Goal: Complete application form: Complete application form

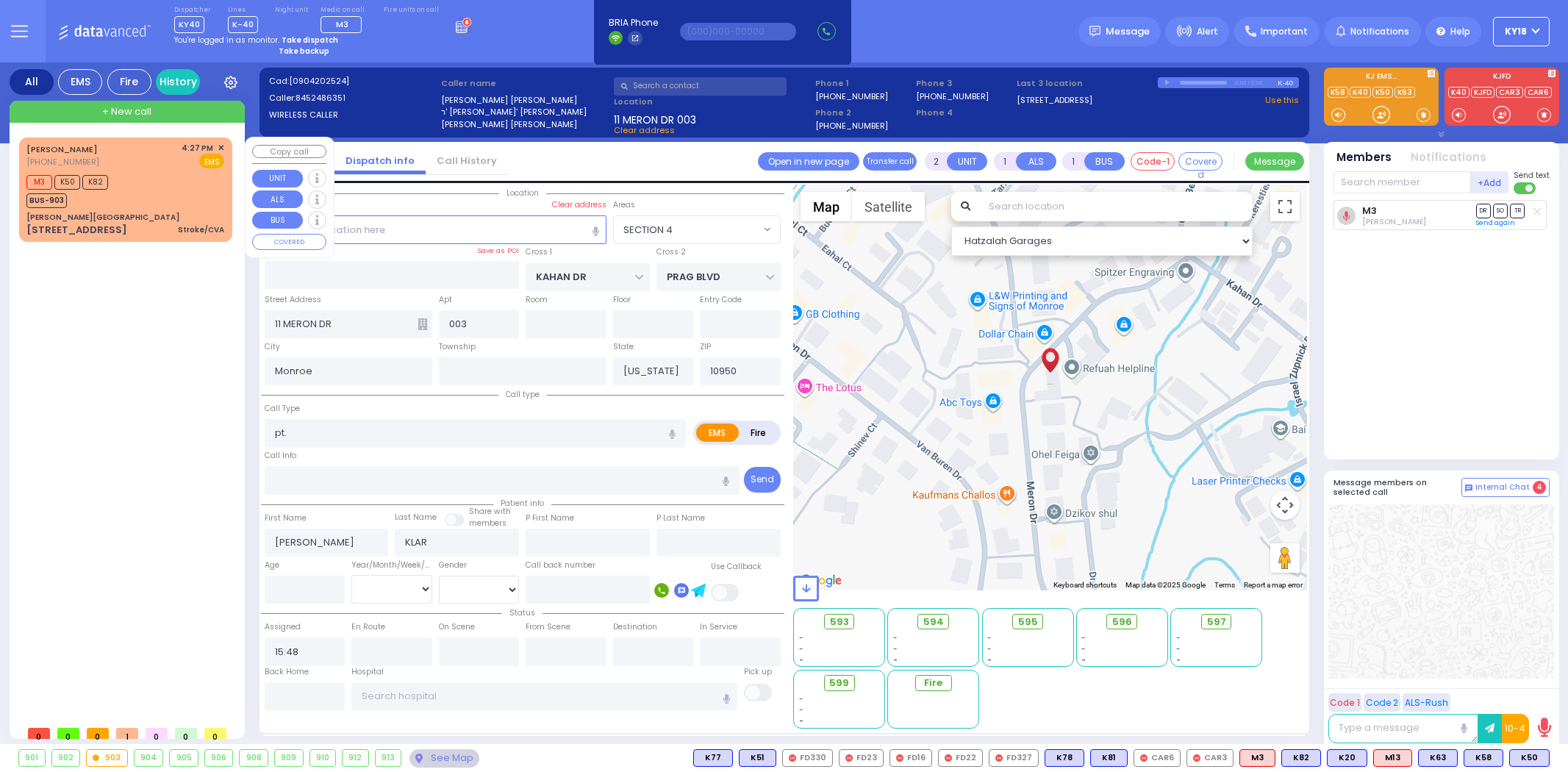
select select "SECTION 4"
select select
click at [156, 219] on div "[PERSON_NAME][GEOGRAPHIC_DATA]" at bounding box center [125, 218] width 198 height 11
type input "2"
select select
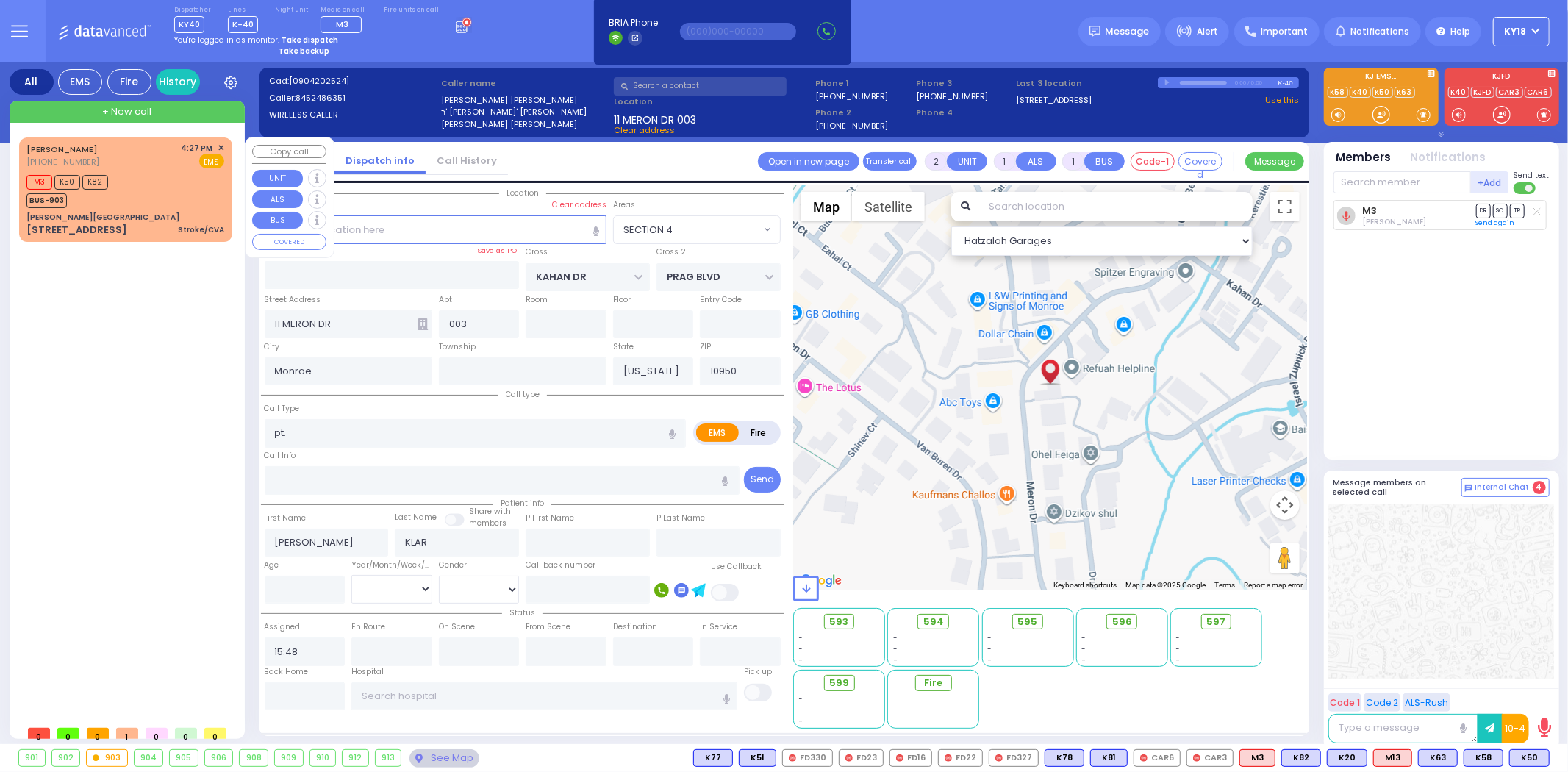
type input "Stroke/CVA"
radio input "true"
select select
type input "16:27"
type input "16:29"
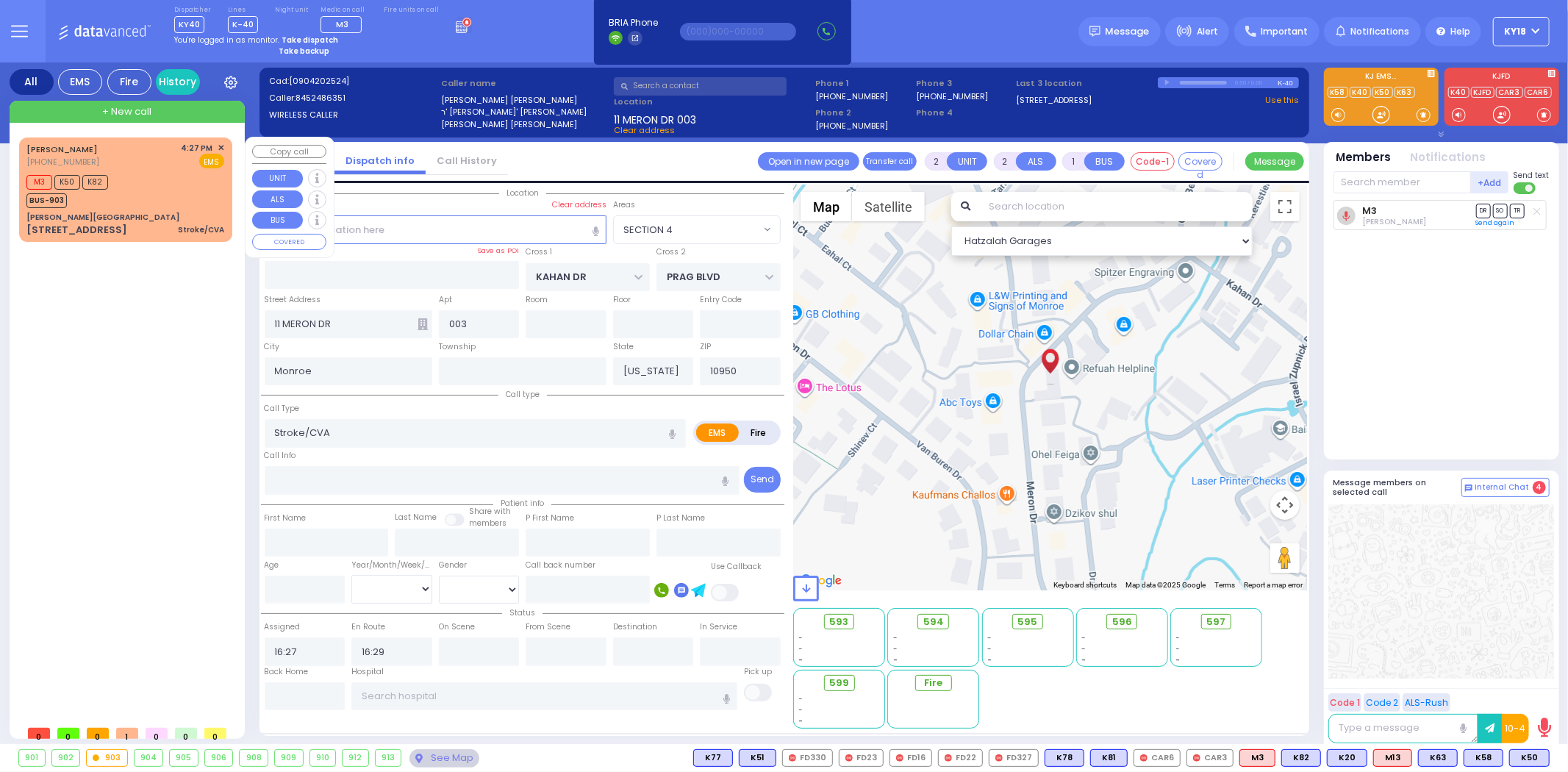
select select "Hatzalah Garages"
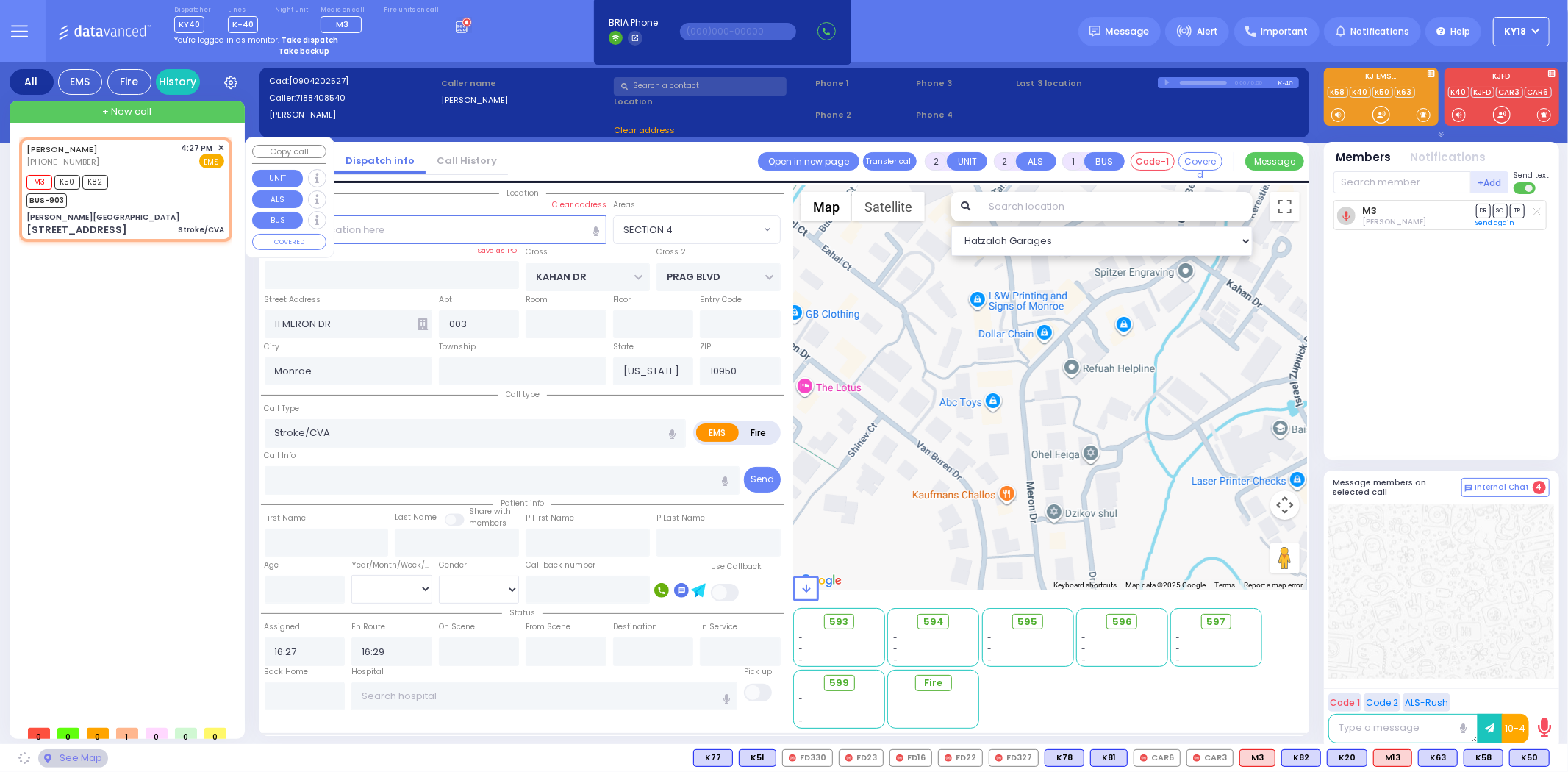
type input "[PERSON_NAME][GEOGRAPHIC_DATA]"
type input "MERON DR"
type input "RATZFERT WAY"
type input "[STREET_ADDRESS]"
type input "12"
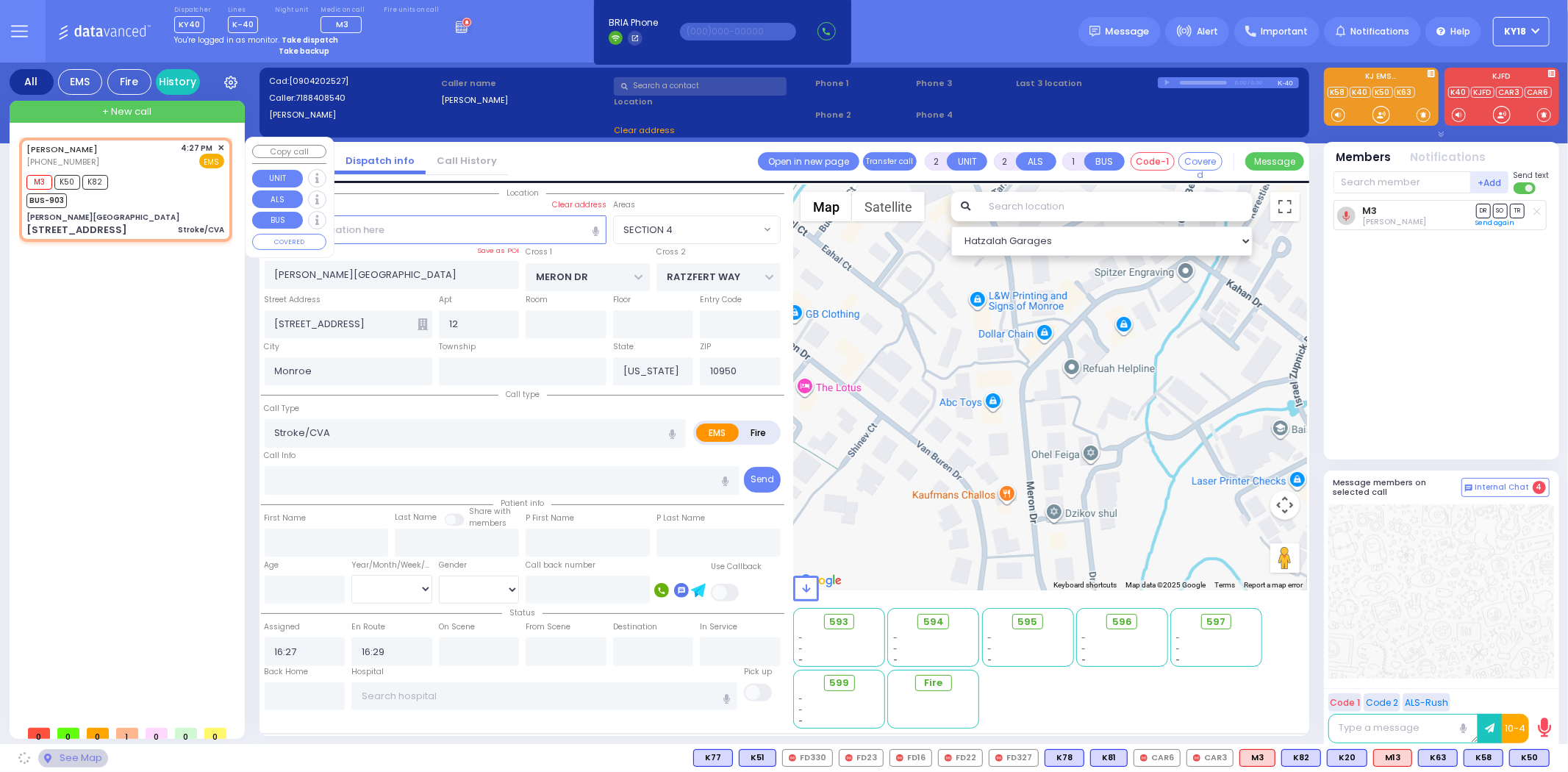
select select "SECTION 6"
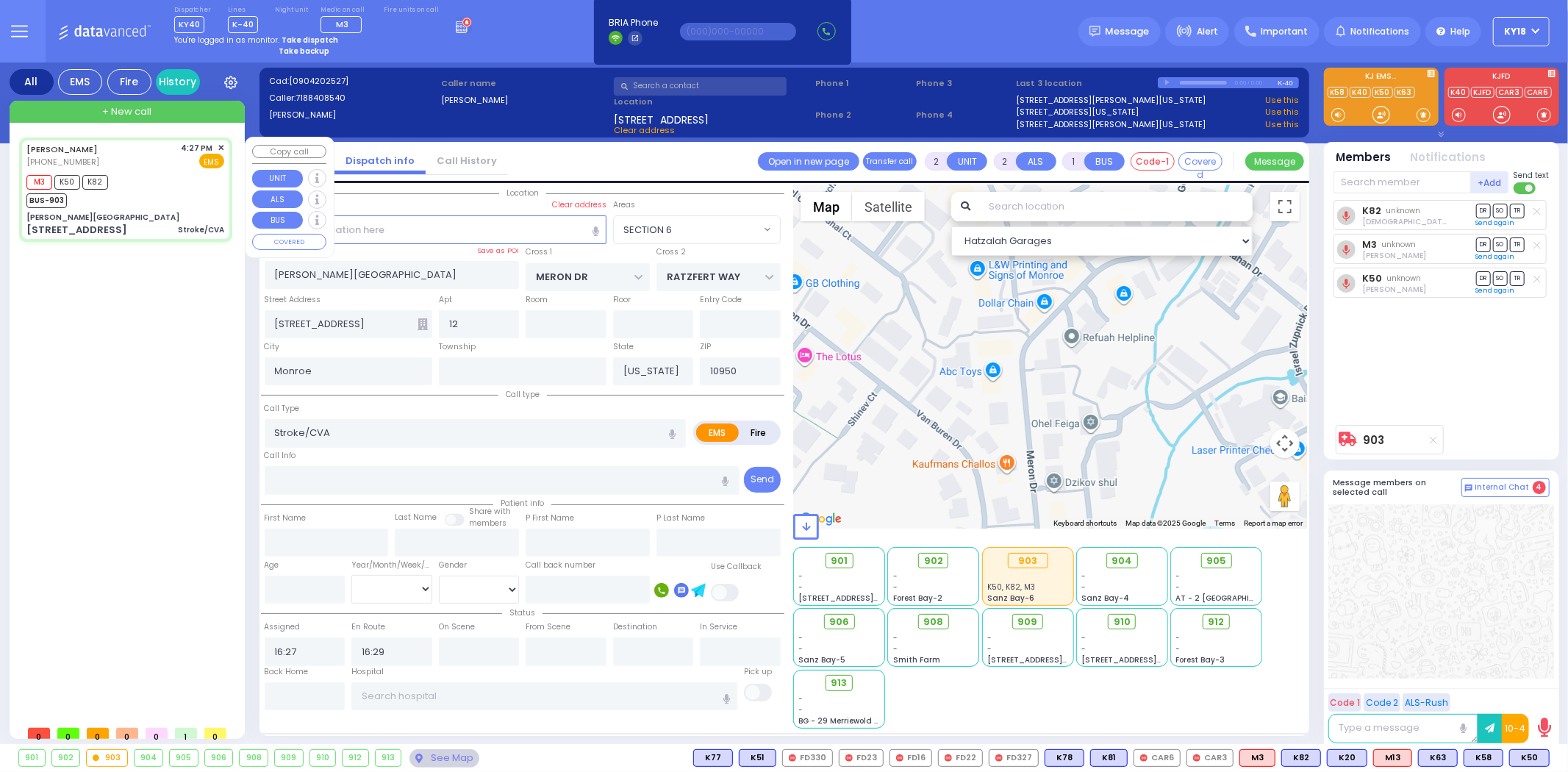
select select
radio input "true"
select select
type input "17:01"
select select "Hatzalah Garages"
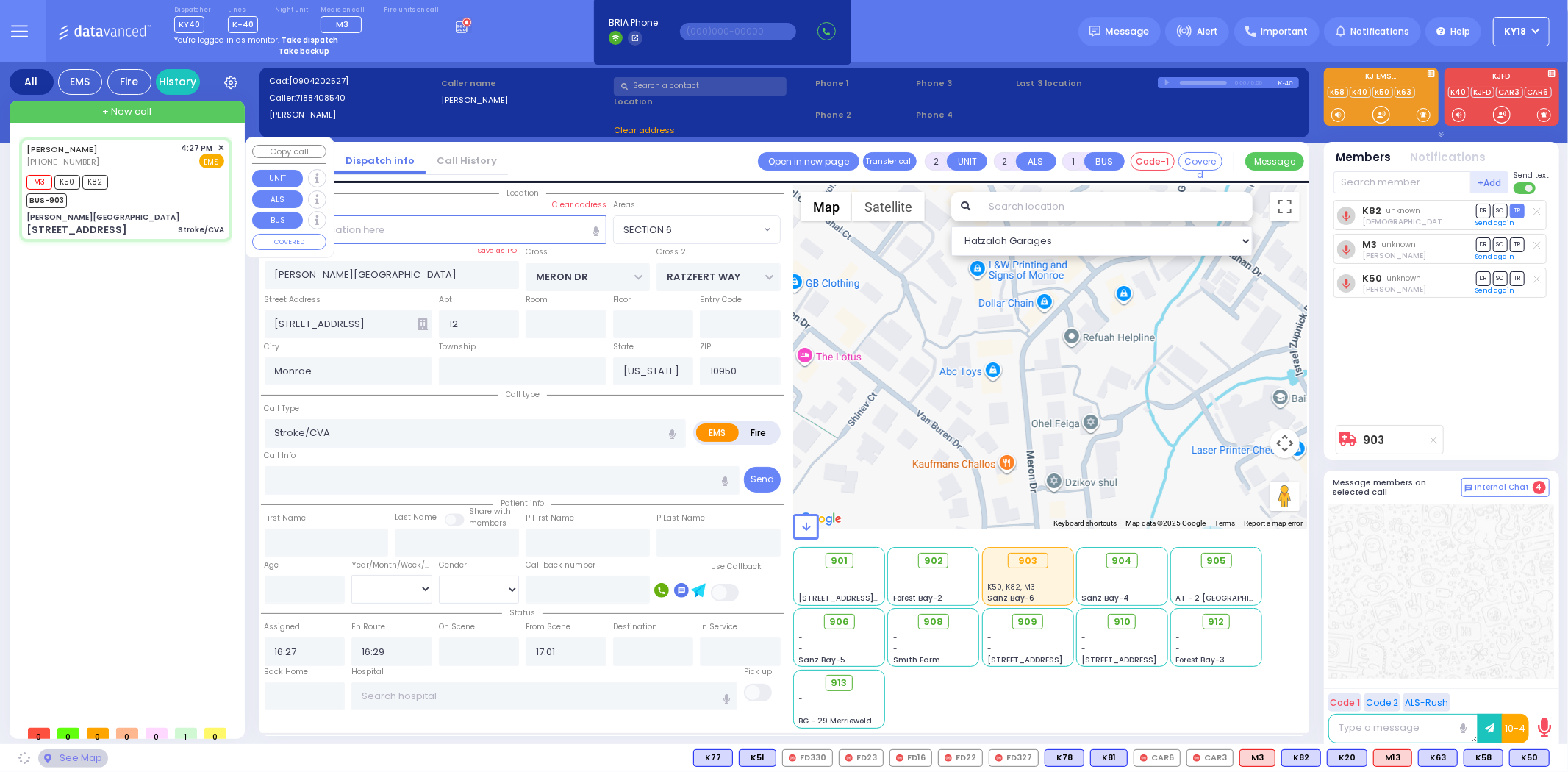
select select "SECTION 6"
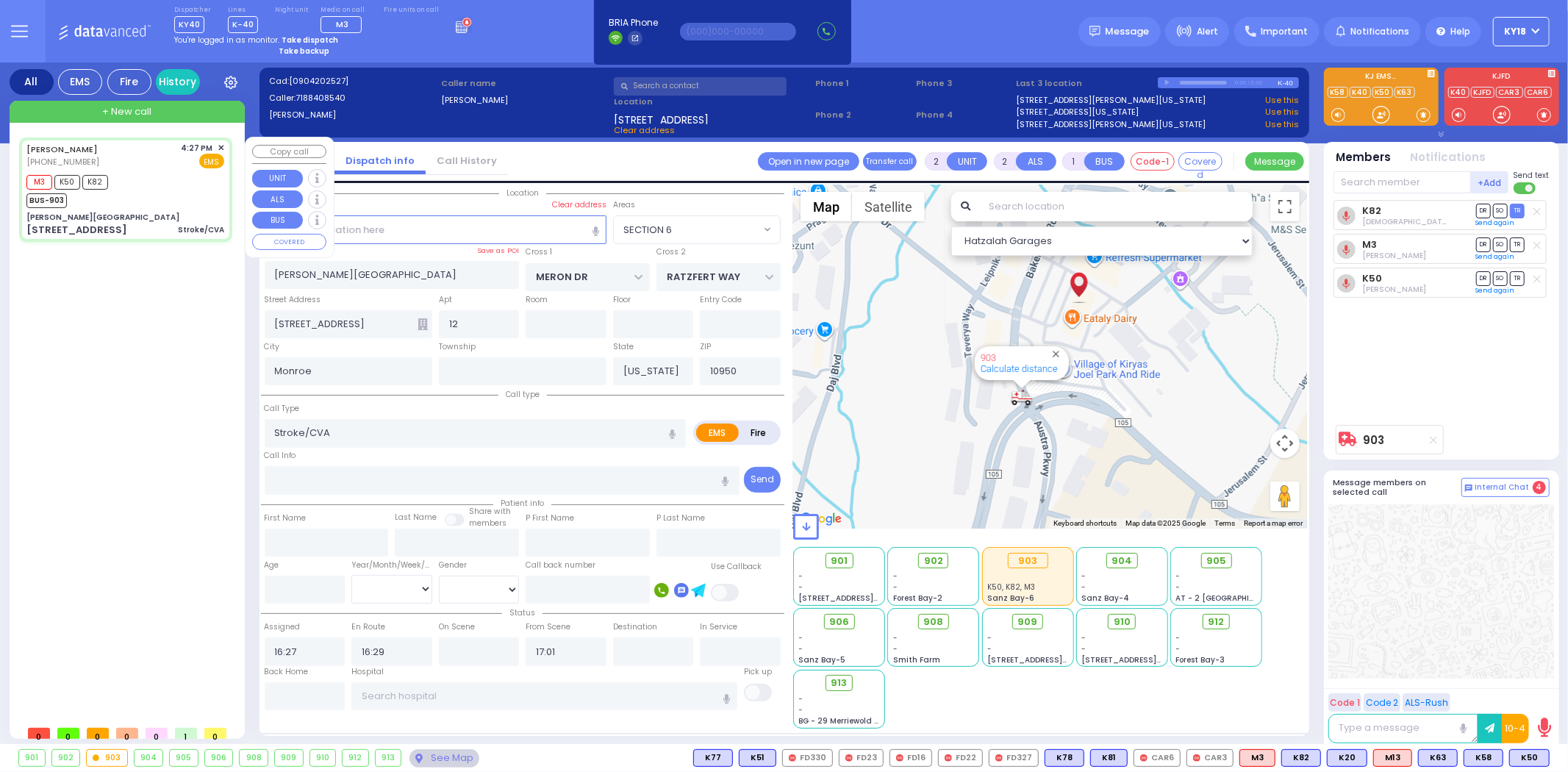
select select
radio input "true"
select select
select select "Hatzalah Garages"
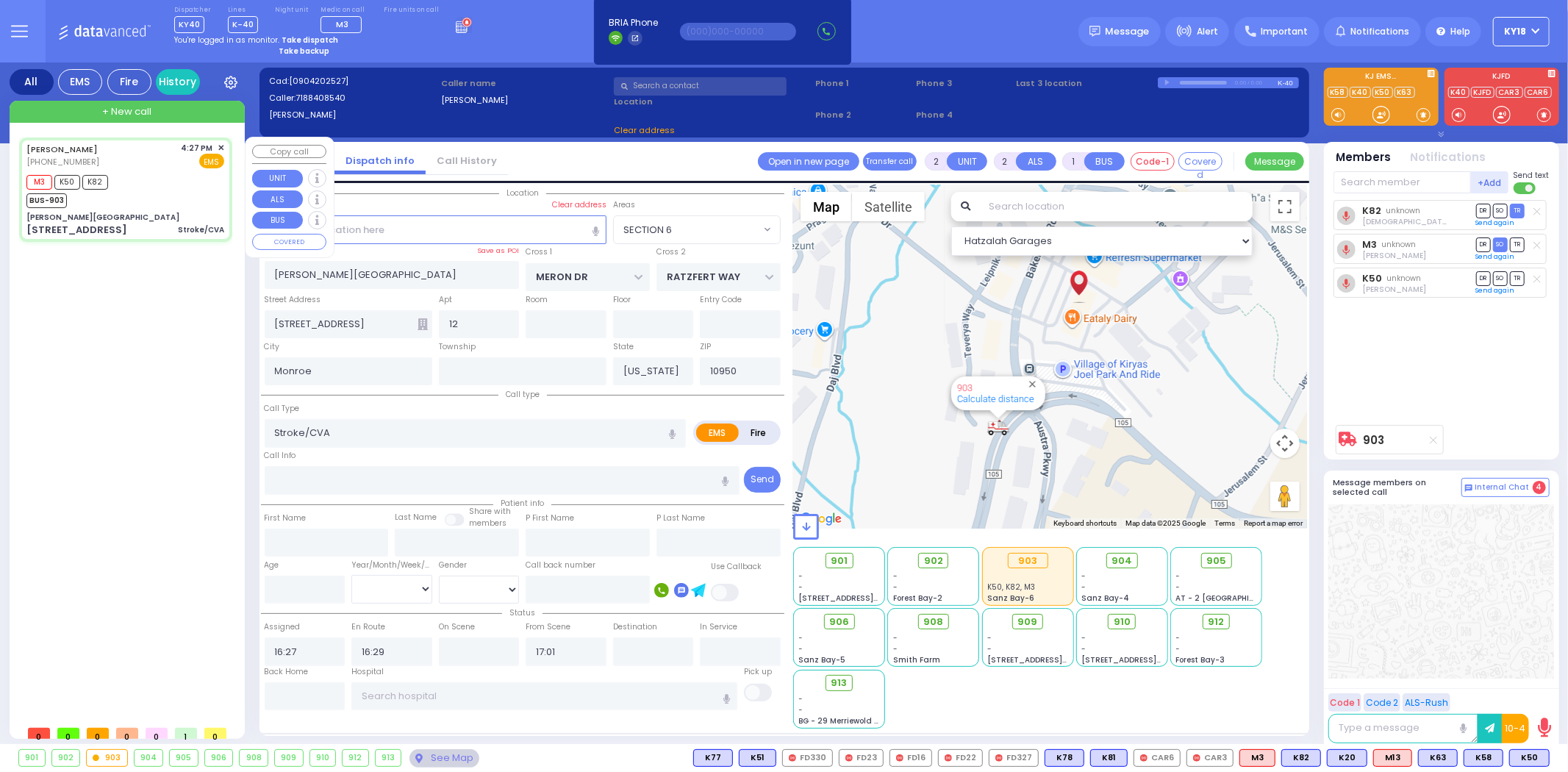
select select "SECTION 6"
select select
radio input "true"
select select
select select "Hatzalah Garages"
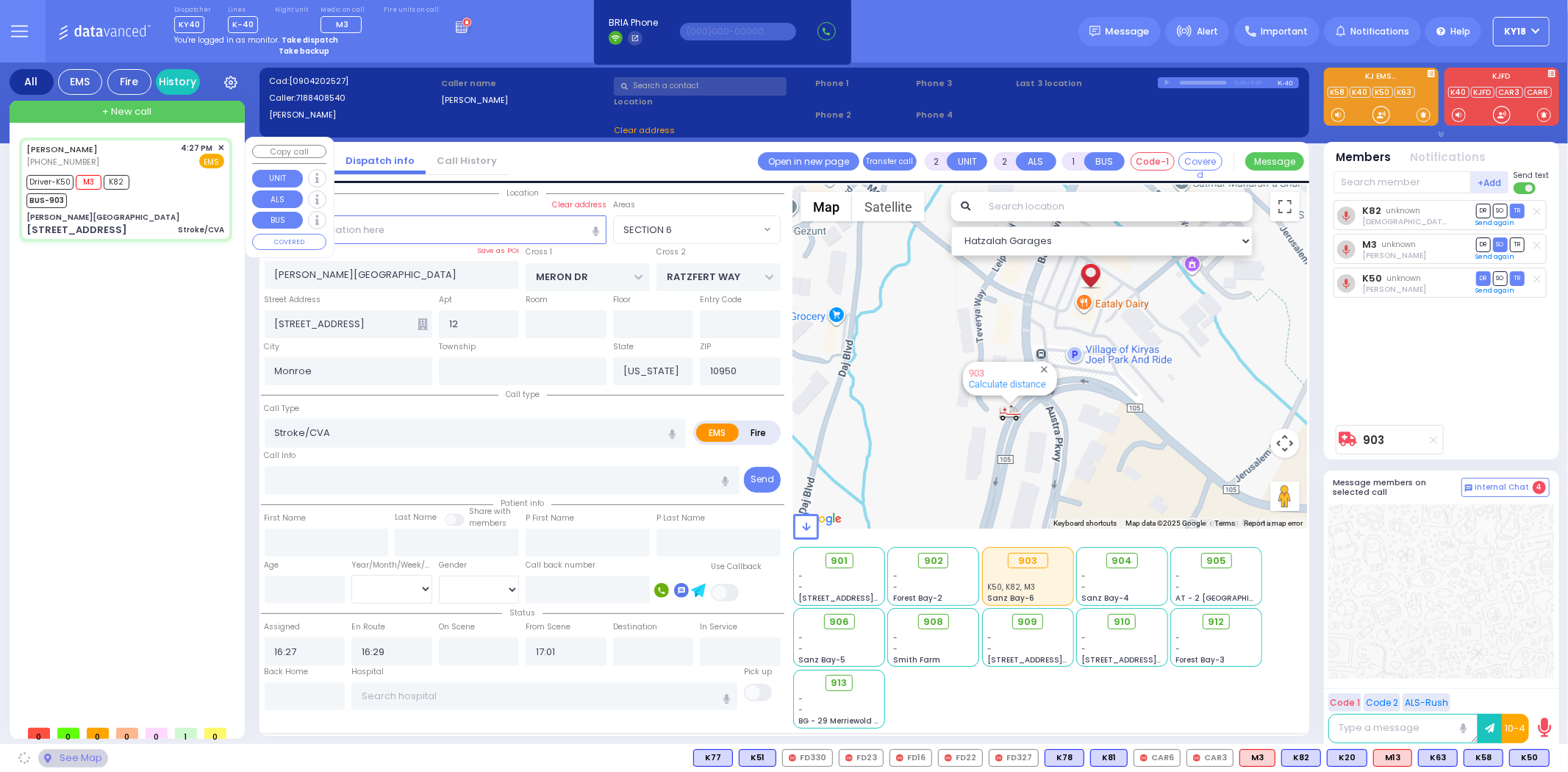
select select "SECTION 6"
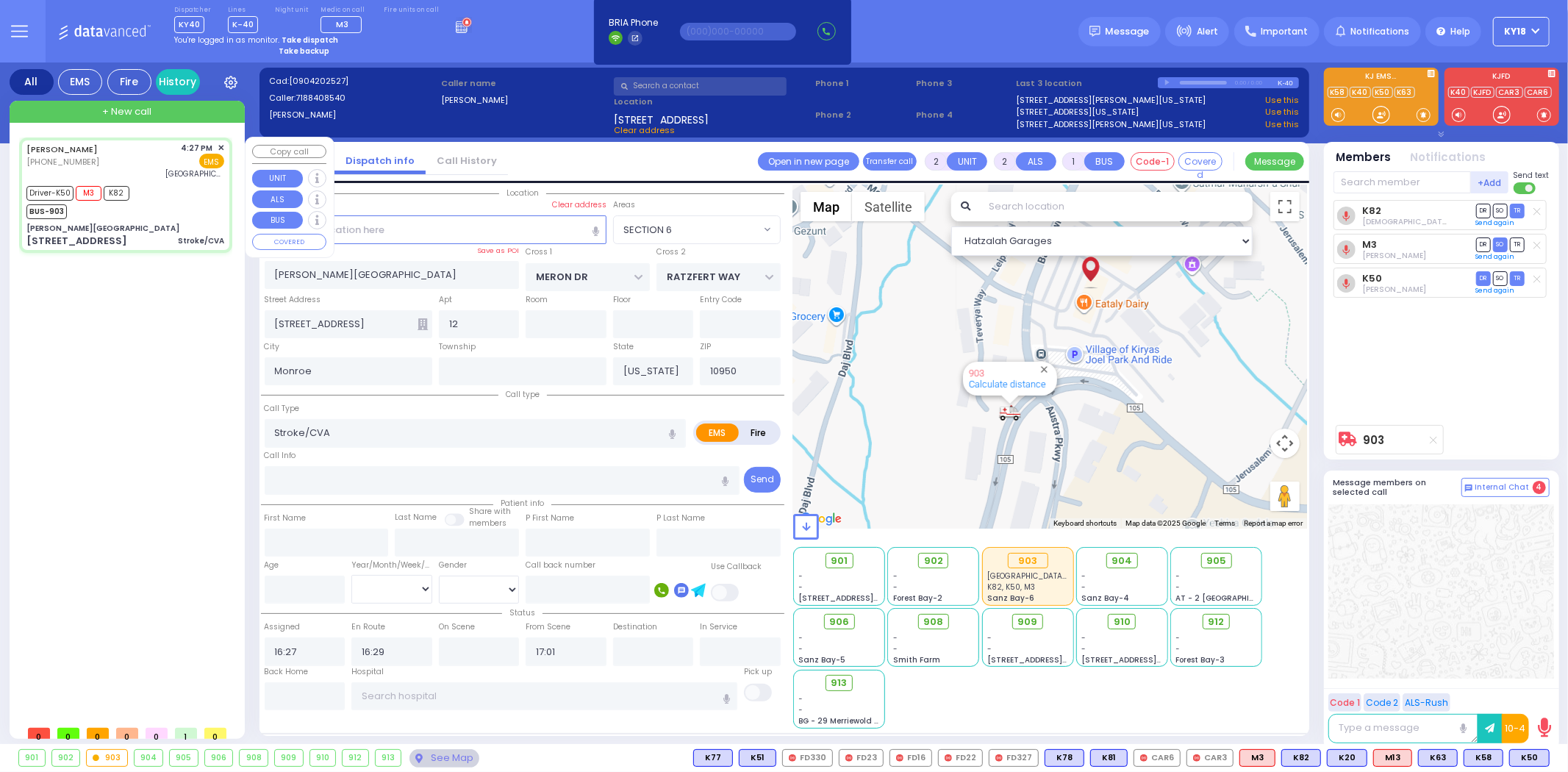
select select
radio input "true"
select select
type input "[GEOGRAPHIC_DATA] (Moses Division)"
select select "Hatzalah Garages"
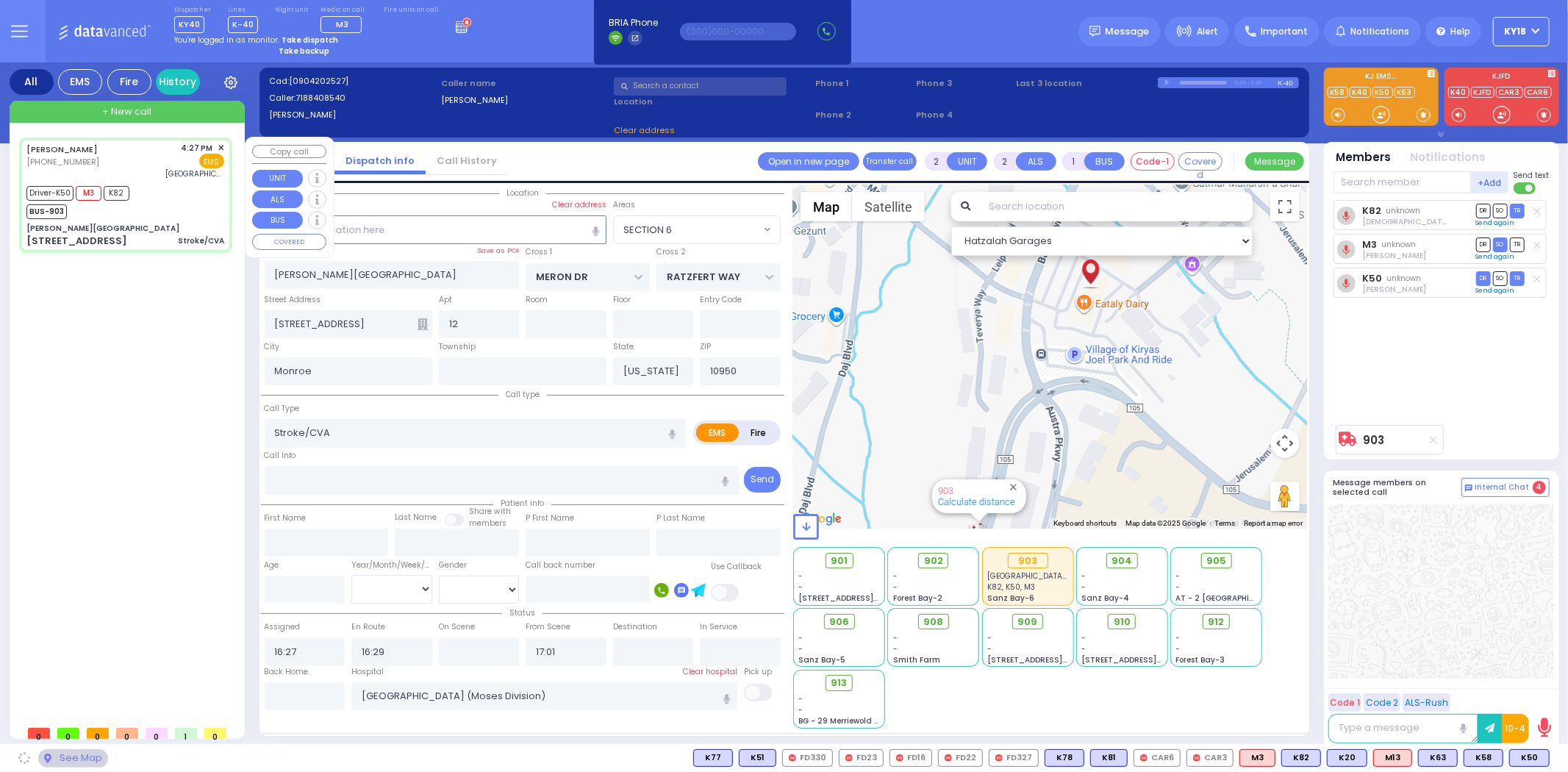
select select "SECTION 6"
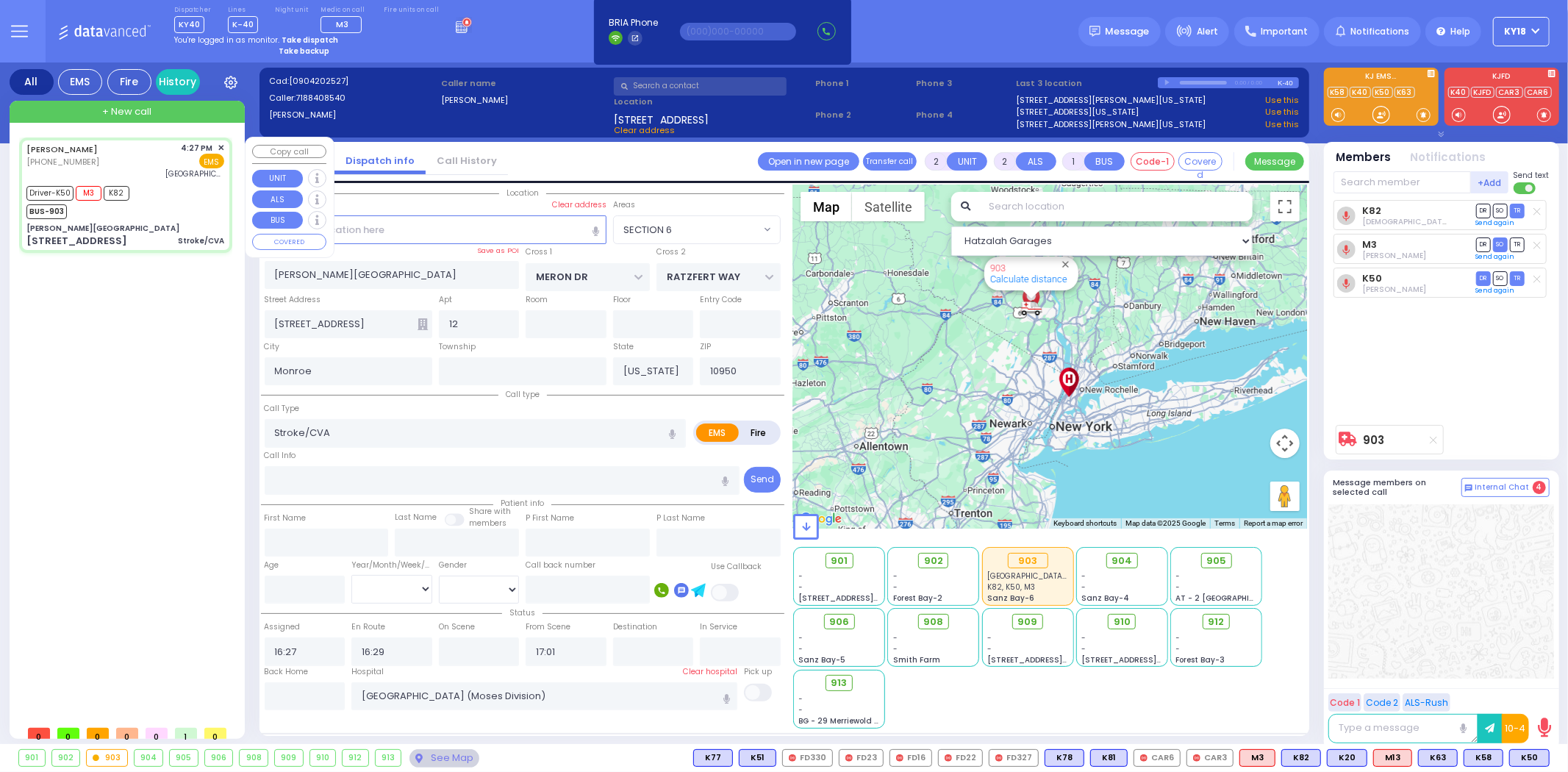
select select
radio input "true"
select select
select select "Hatzalah Garages"
select select "SECTION 6"
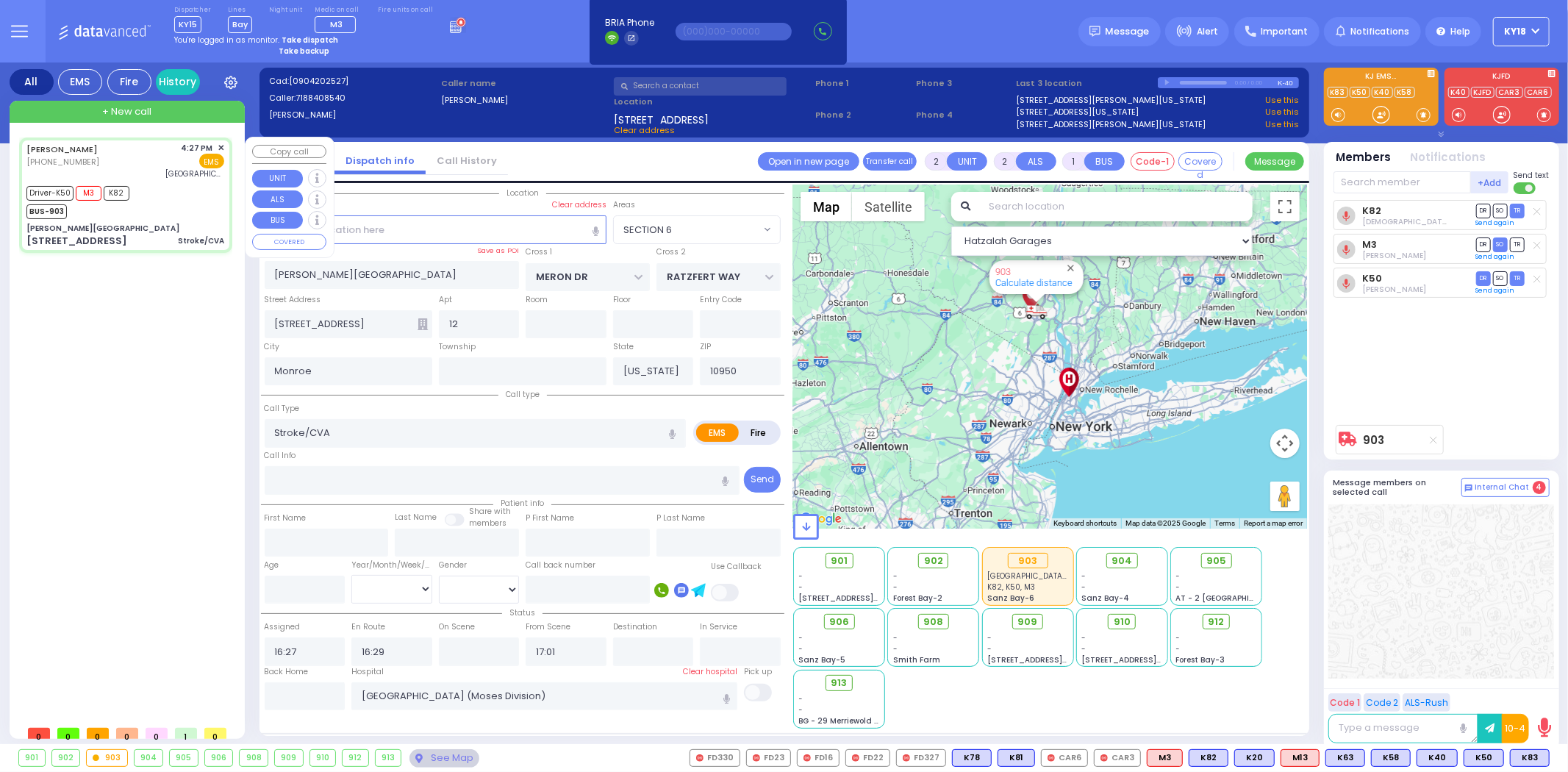
type input "6"
select select
radio input "true"
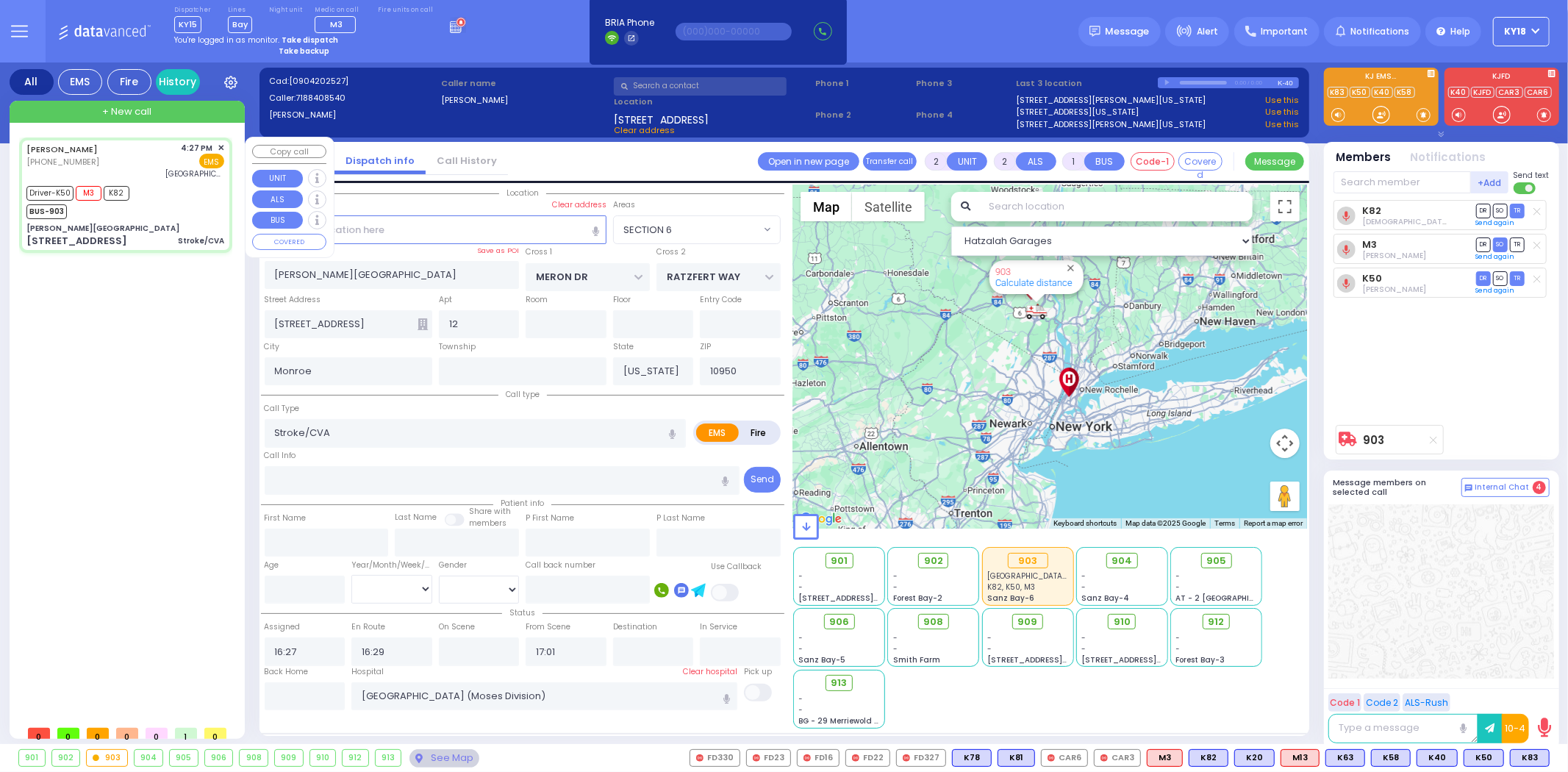
type input "Unknown"
select select "Year"
select select "Hatzalah Garages"
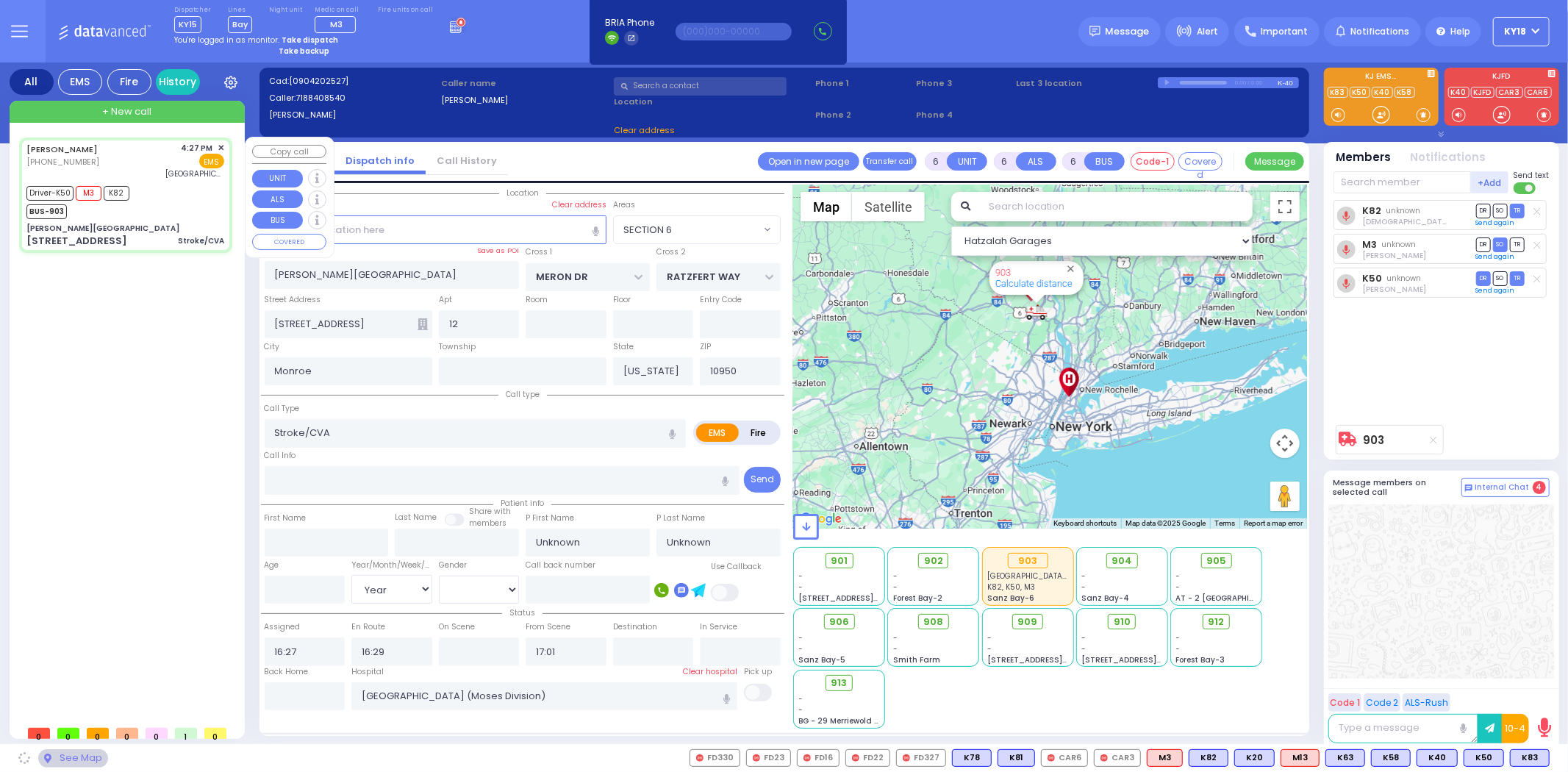
select select "SECTION 6"
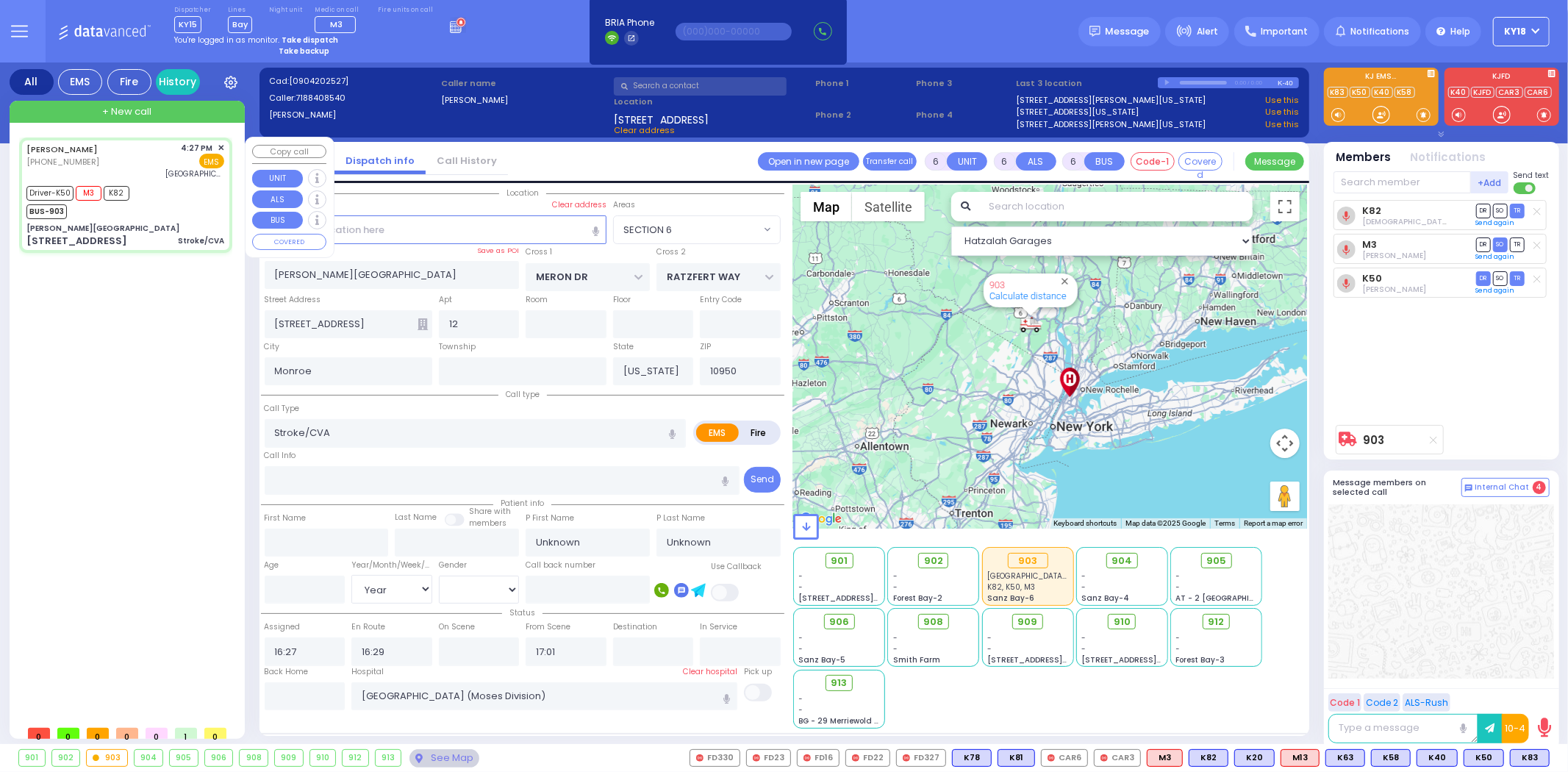
select select
radio input "true"
type input "[PERSON_NAME]"
type input "2"
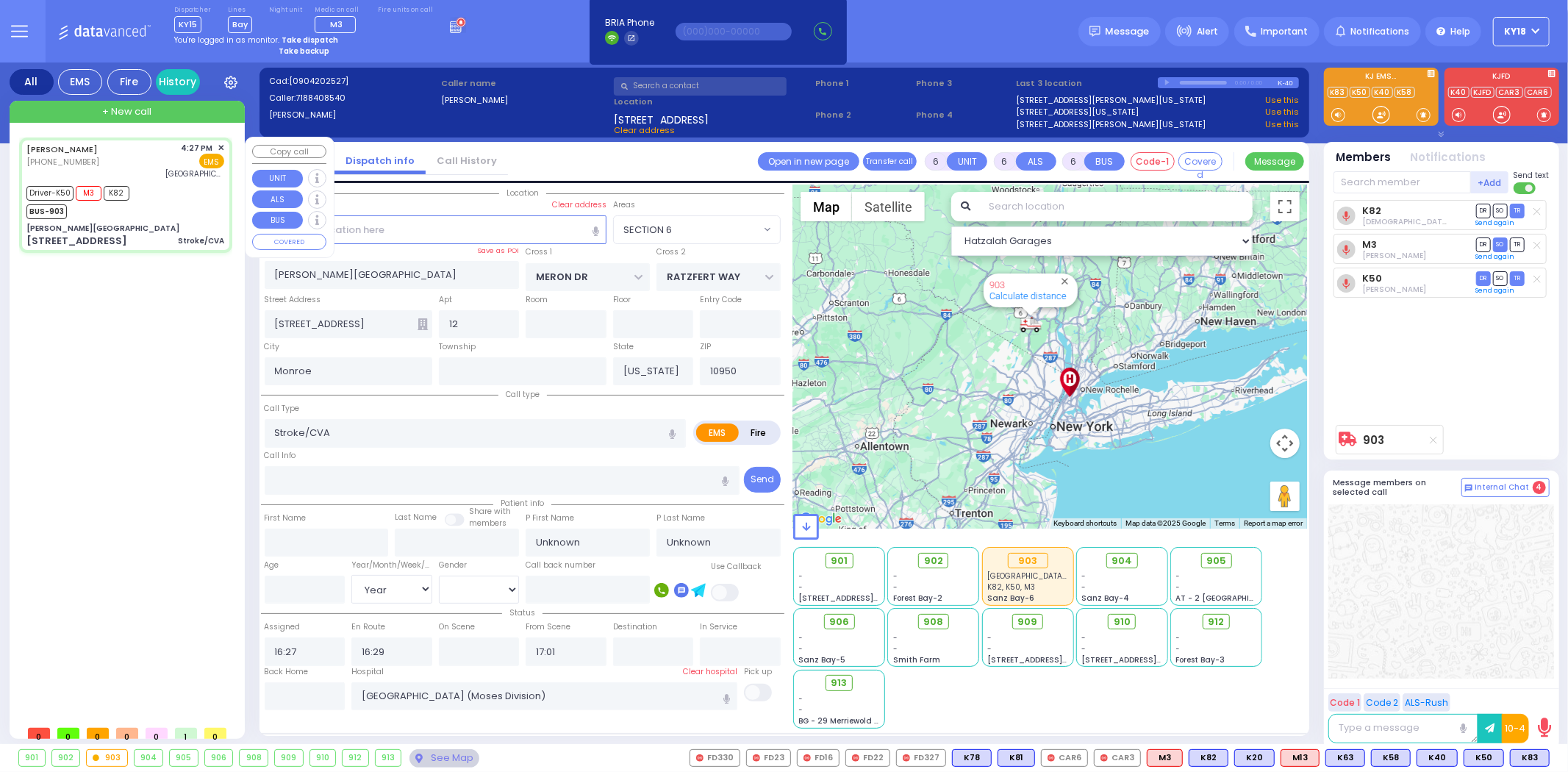
select select "Year"
select select "[DEMOGRAPHIC_DATA]"
select select "Hatzalah Garages"
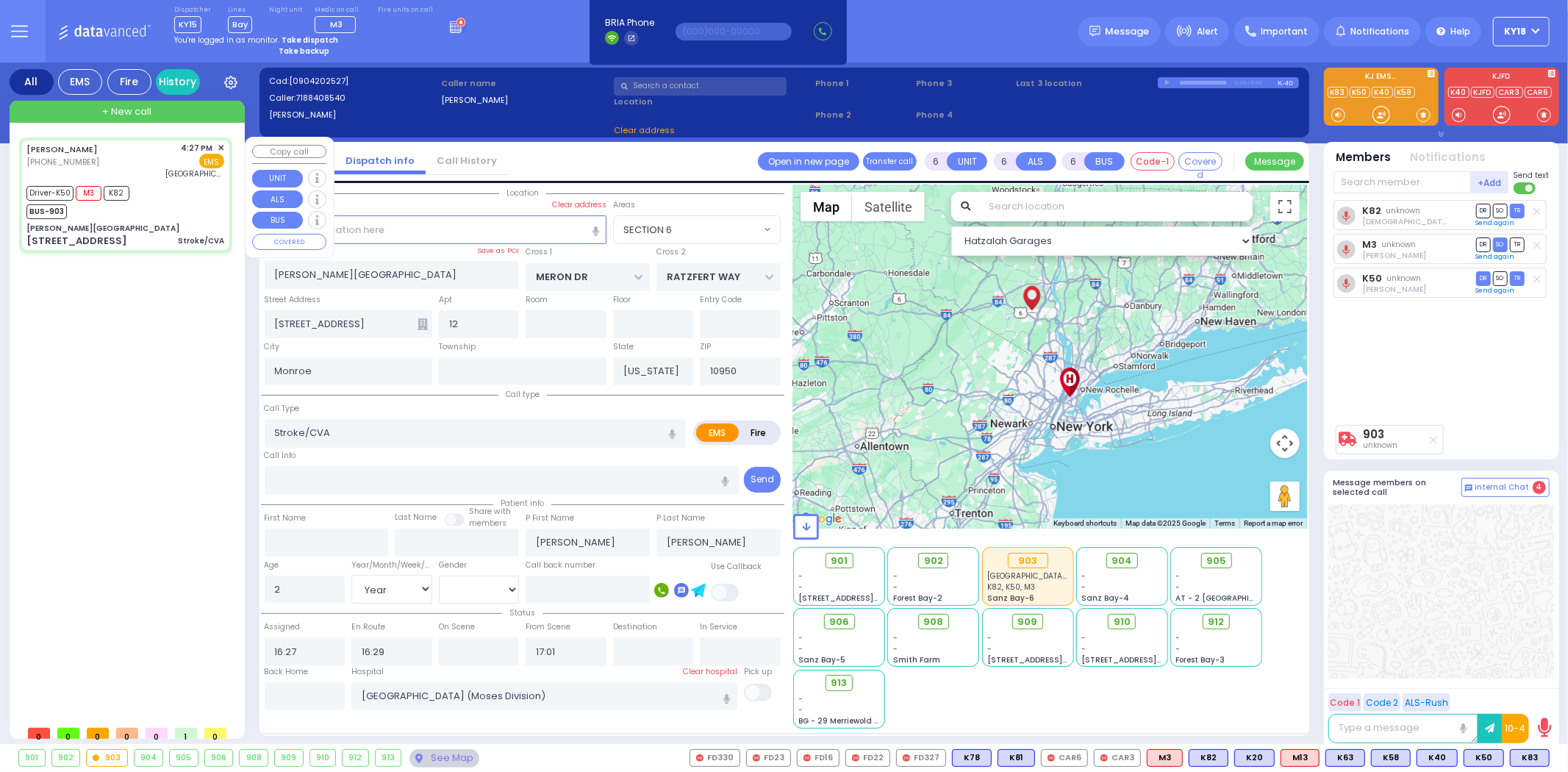
select select "SECTION 6"
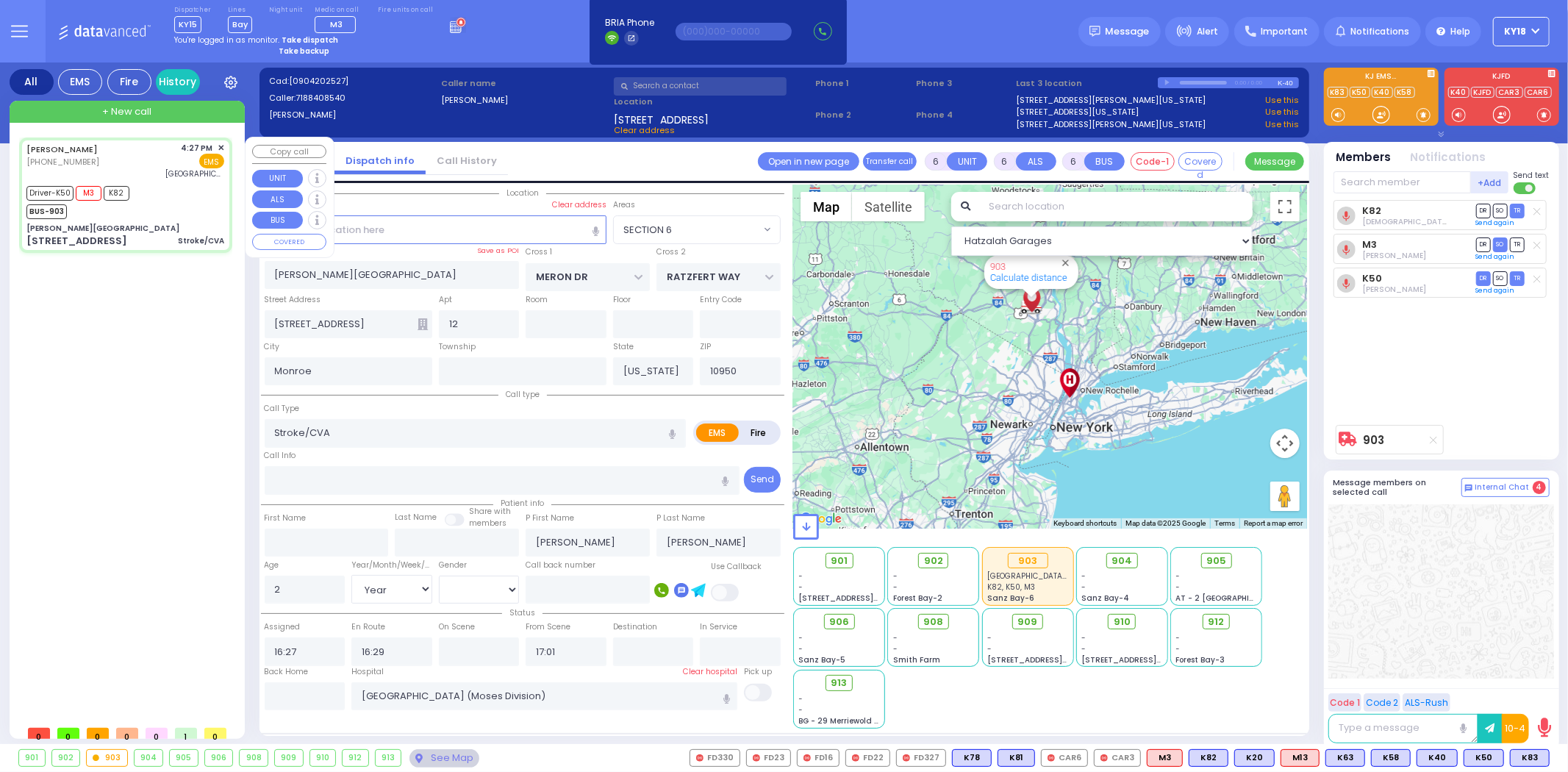
select select
radio input "true"
select select "Year"
select select "[DEMOGRAPHIC_DATA]"
type input "16:32"
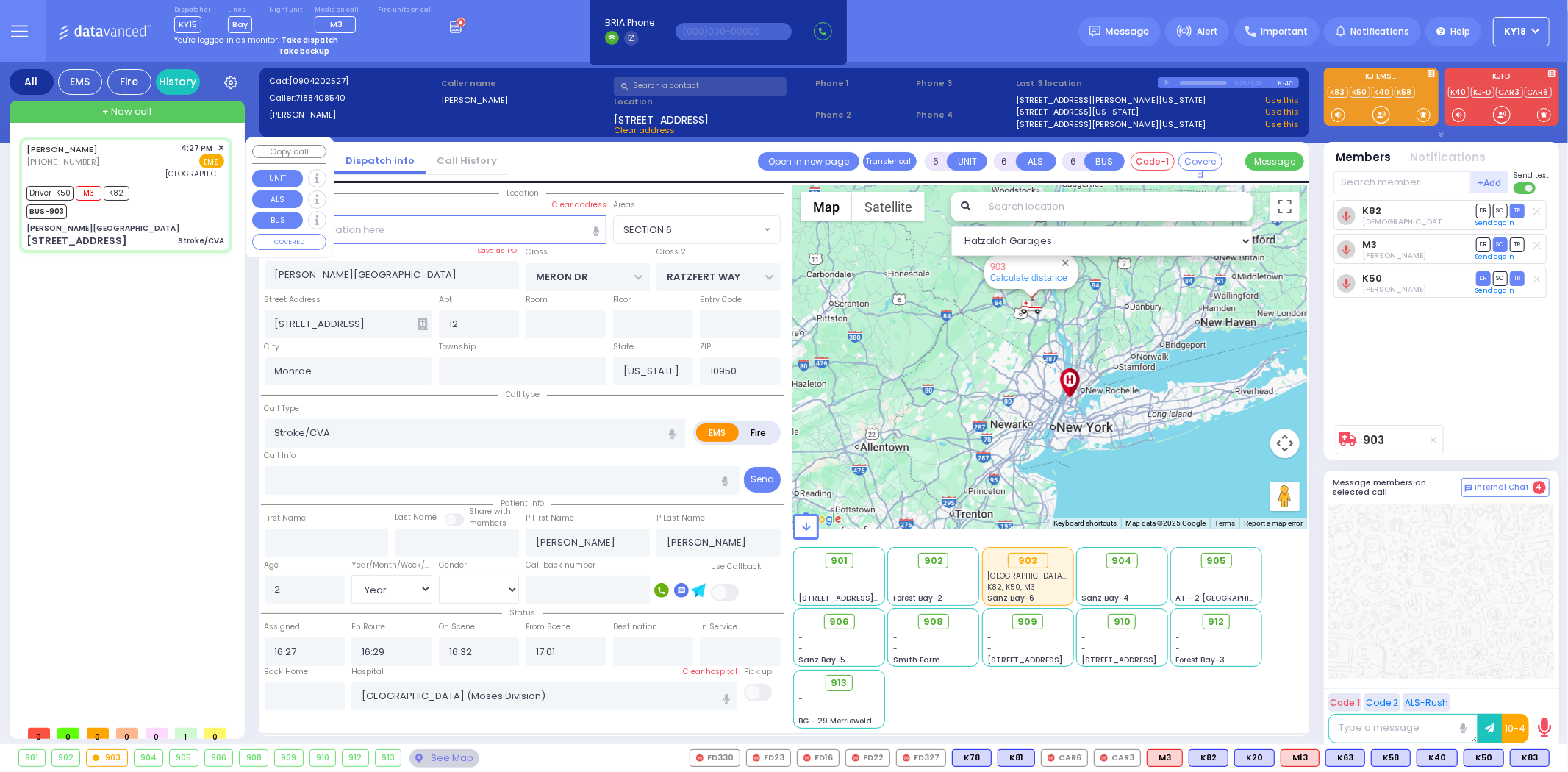
select select "Hatzalah Garages"
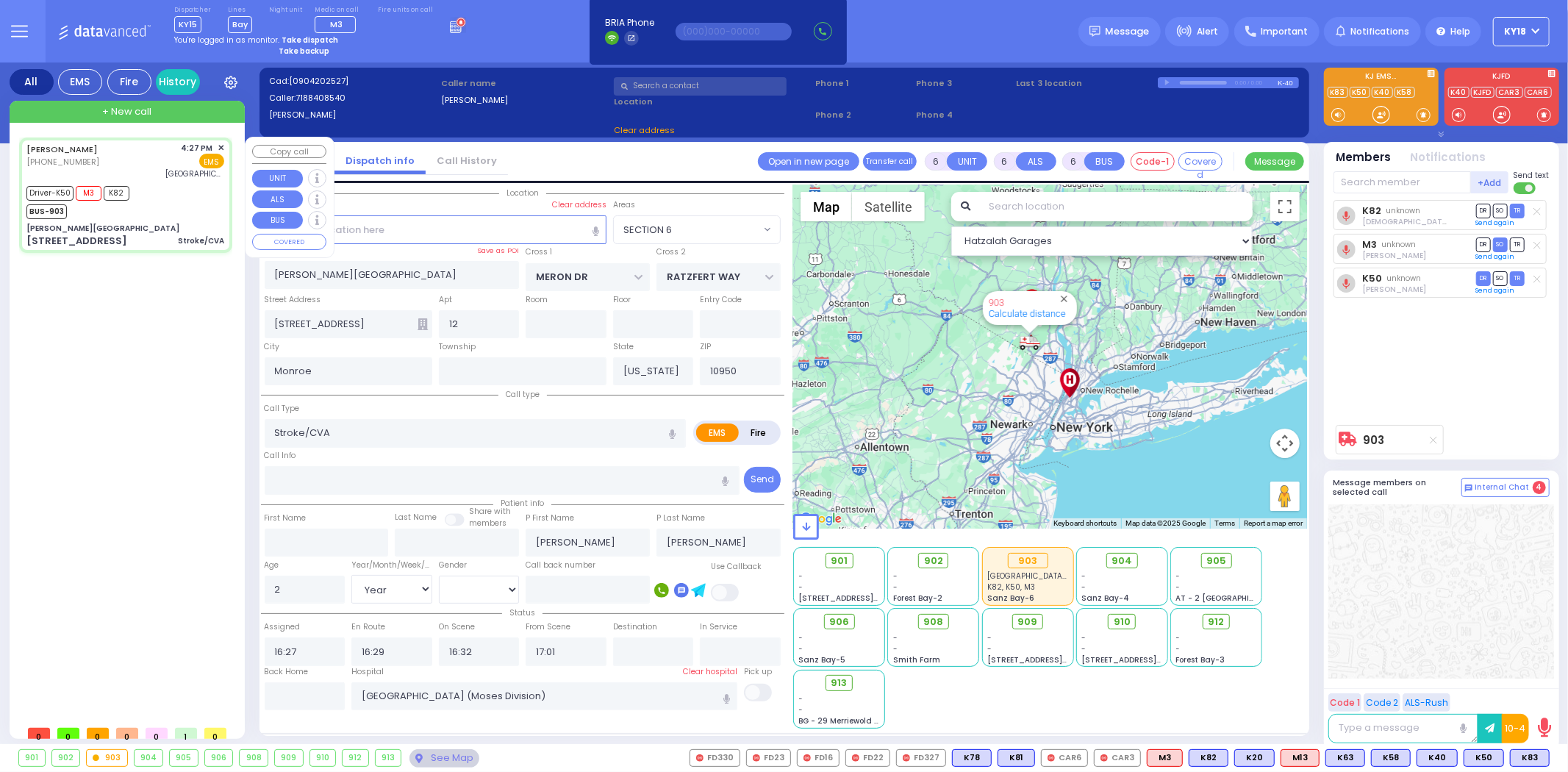
select select "SECTION 6"
select select
radio input "true"
select select "Year"
select select "[DEMOGRAPHIC_DATA]"
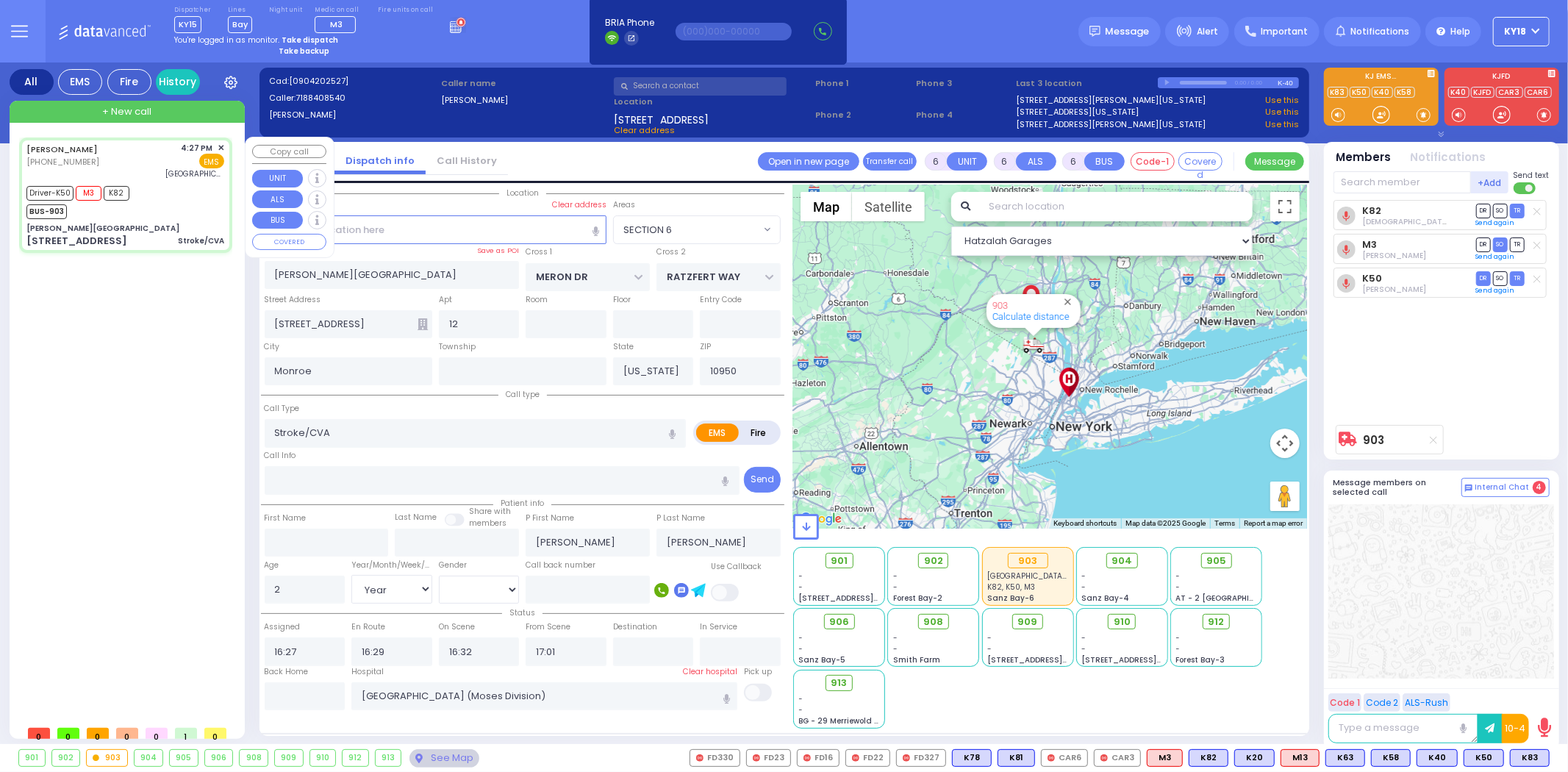
select select "Hatzalah Garages"
select select "SECTION 6"
select select
radio input "true"
select select "Year"
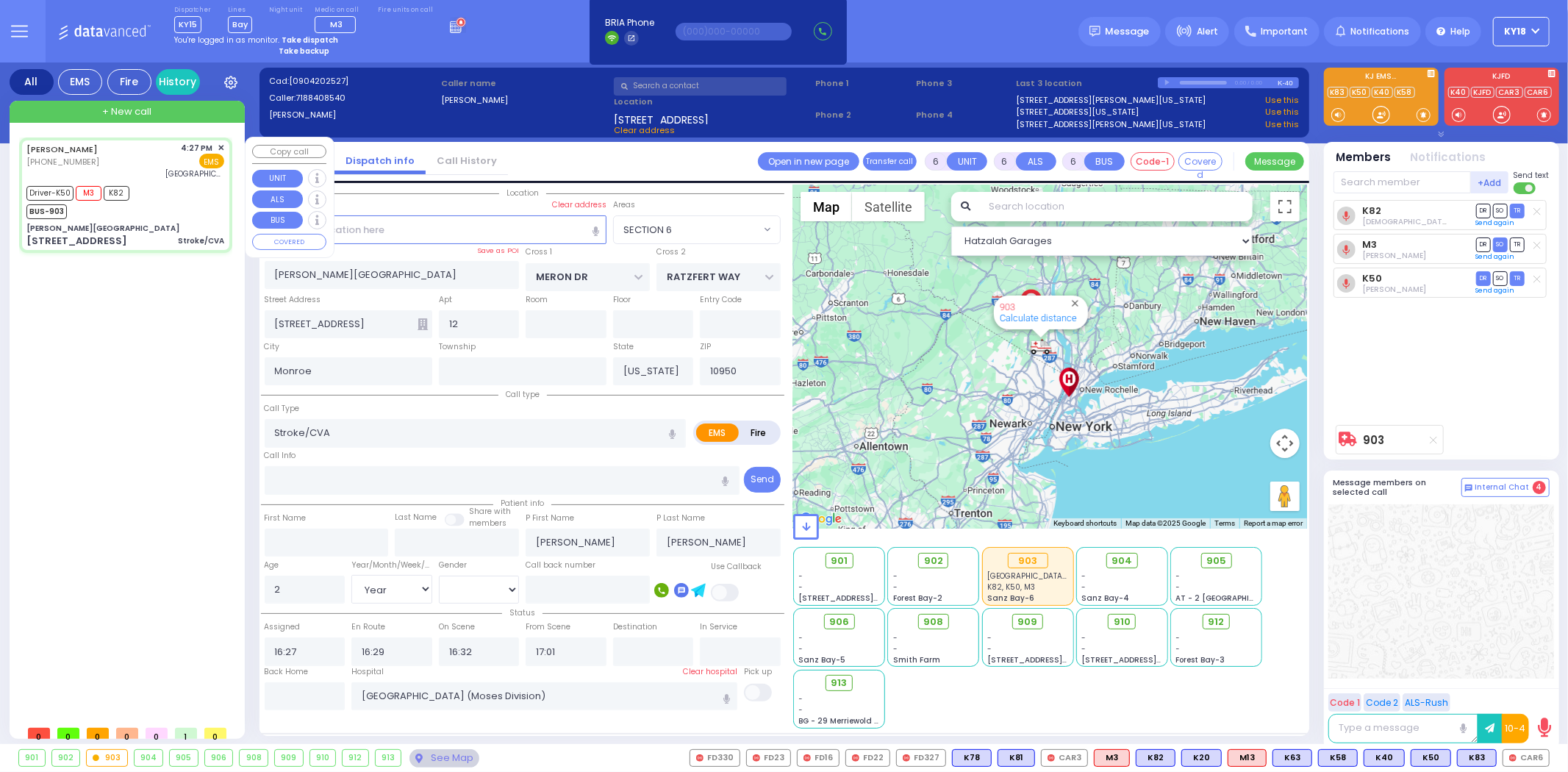
select select "[DEMOGRAPHIC_DATA]"
select select "Hatzalah Garages"
select select "SECTION 6"
select select
radio input "true"
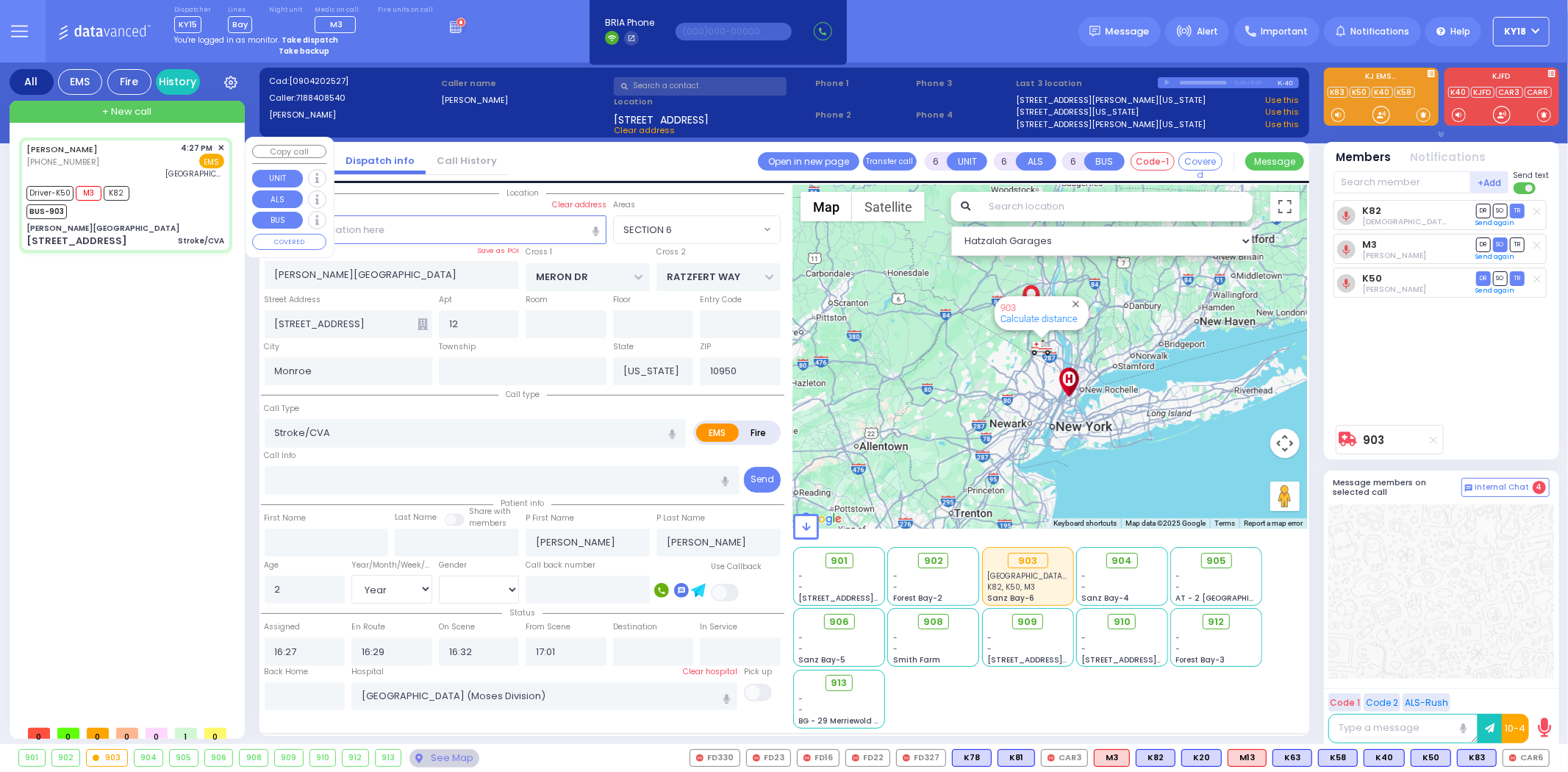
select select "Year"
select select "[DEMOGRAPHIC_DATA]"
select select "Hatzalah Garages"
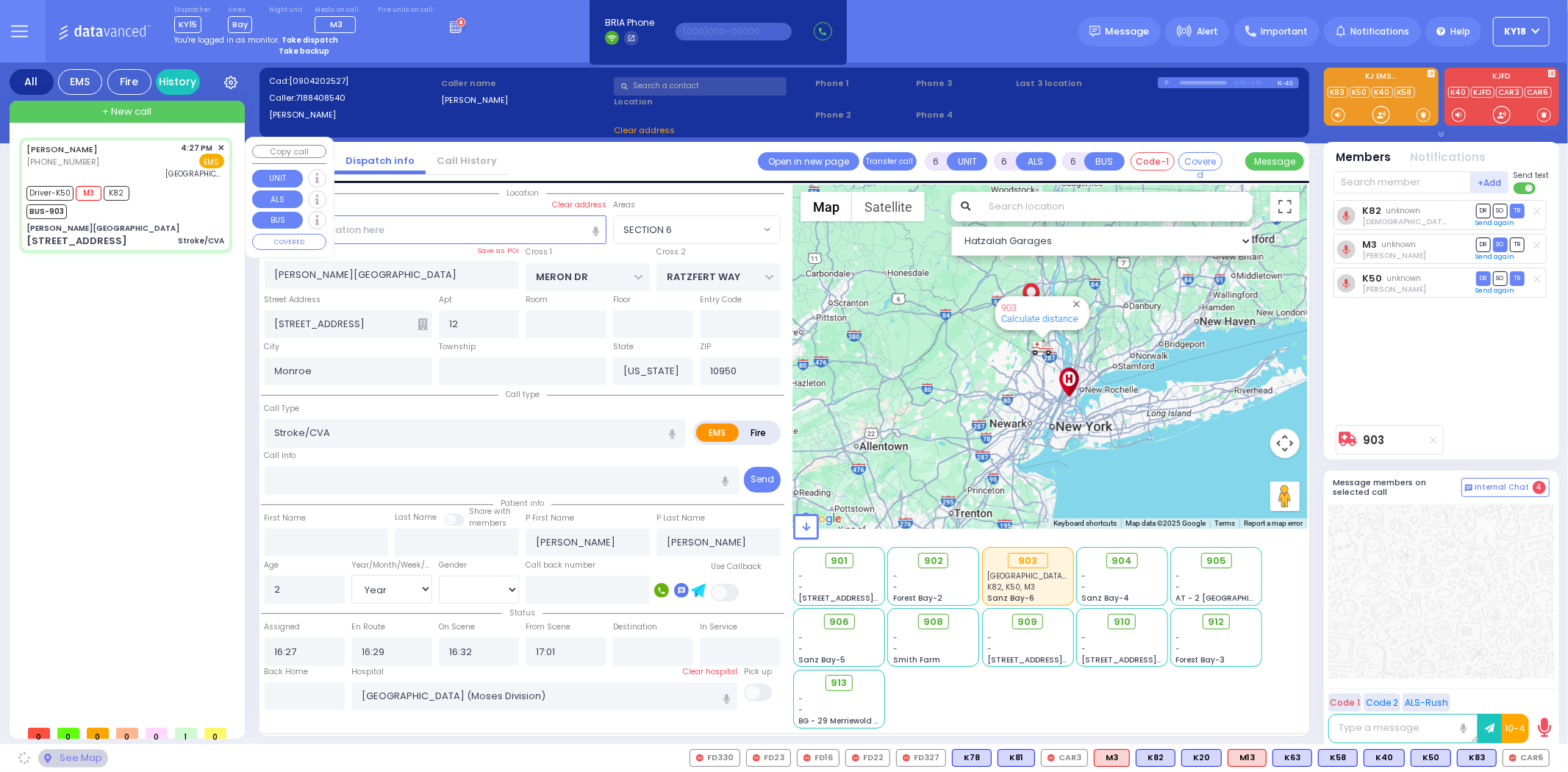
select select "SECTION 6"
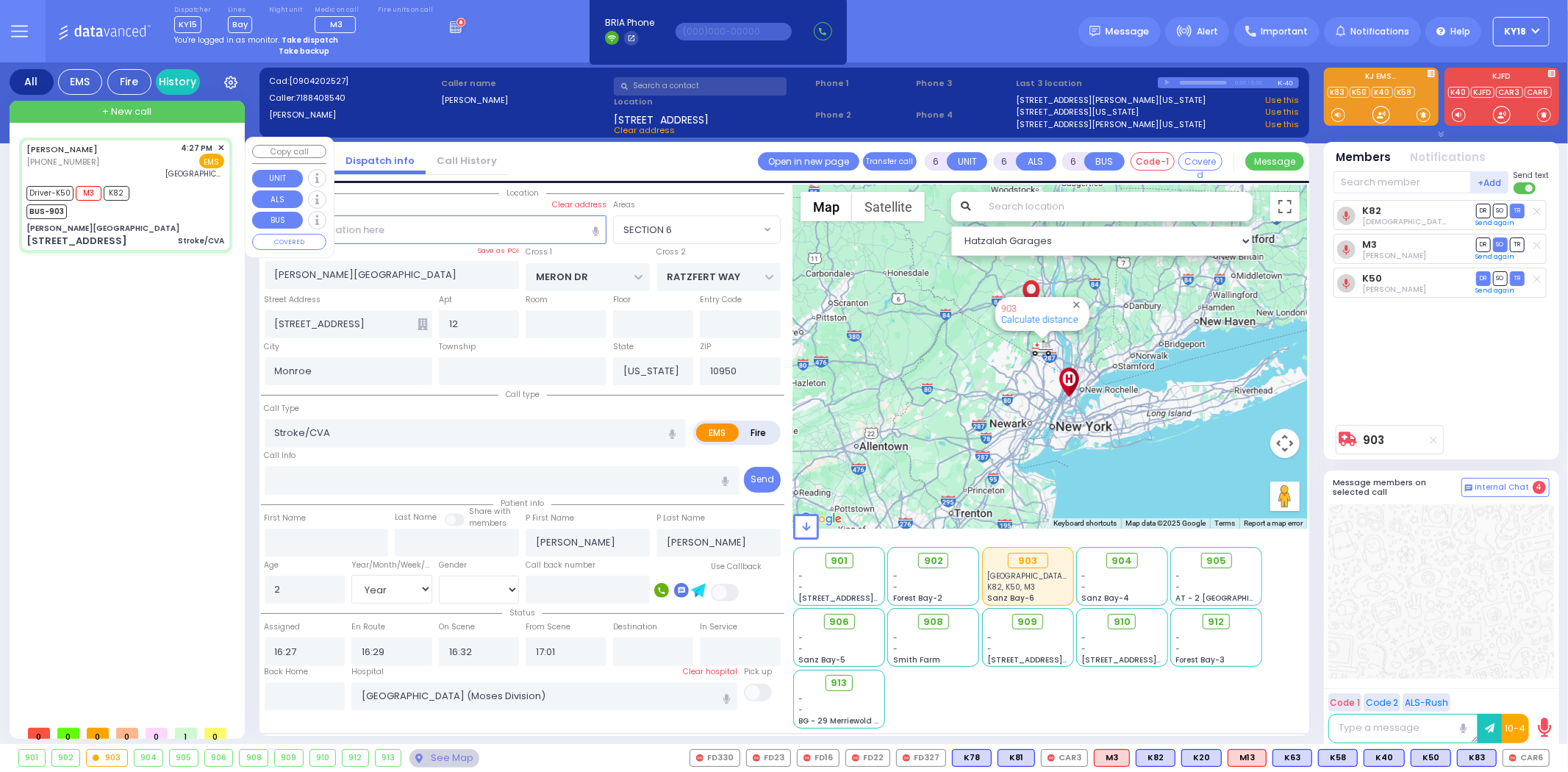
select select
radio input "true"
select select "Year"
select select "[DEMOGRAPHIC_DATA]"
select select "Hatzalah Garages"
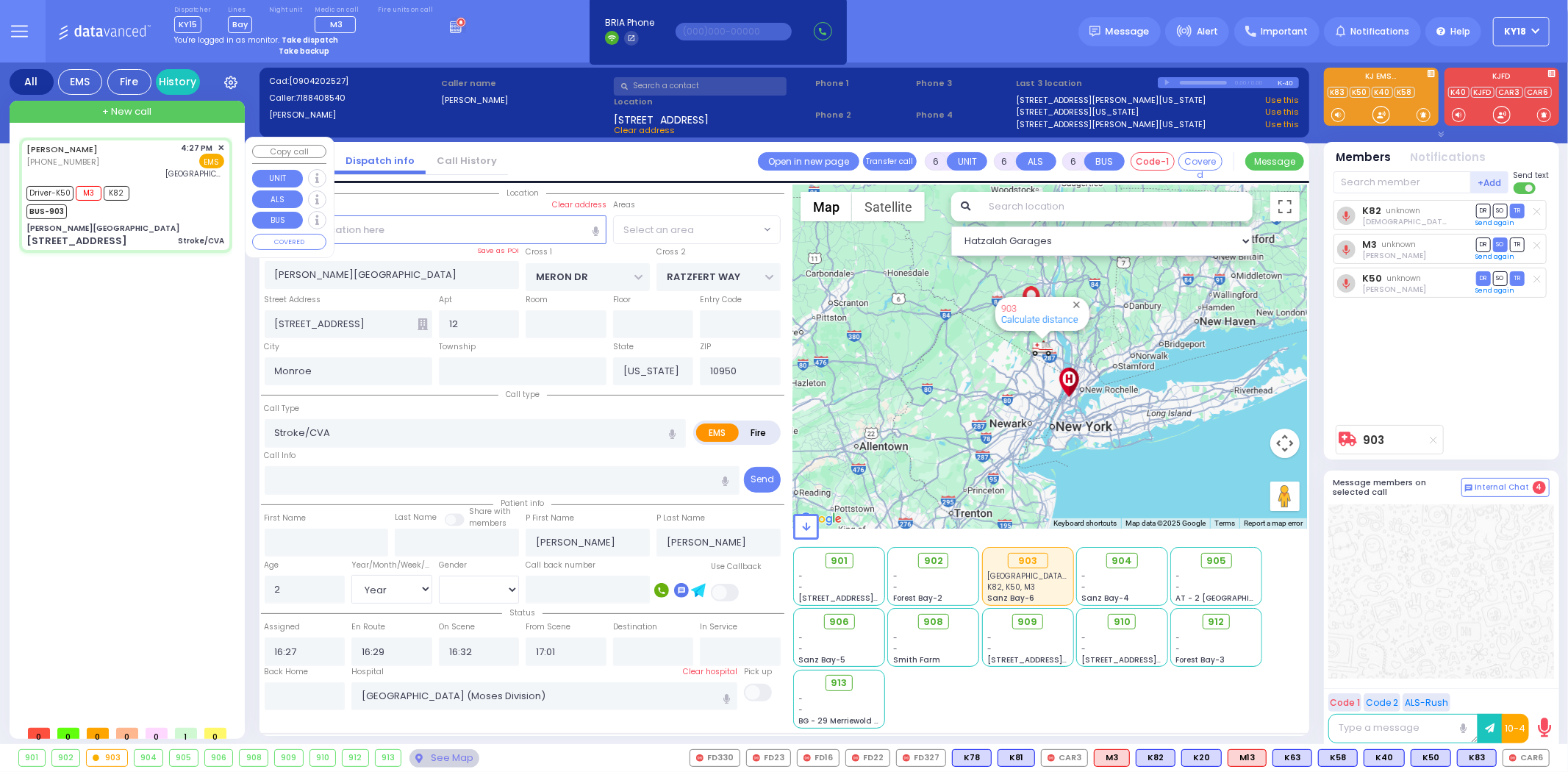
select select "SECTION 6"
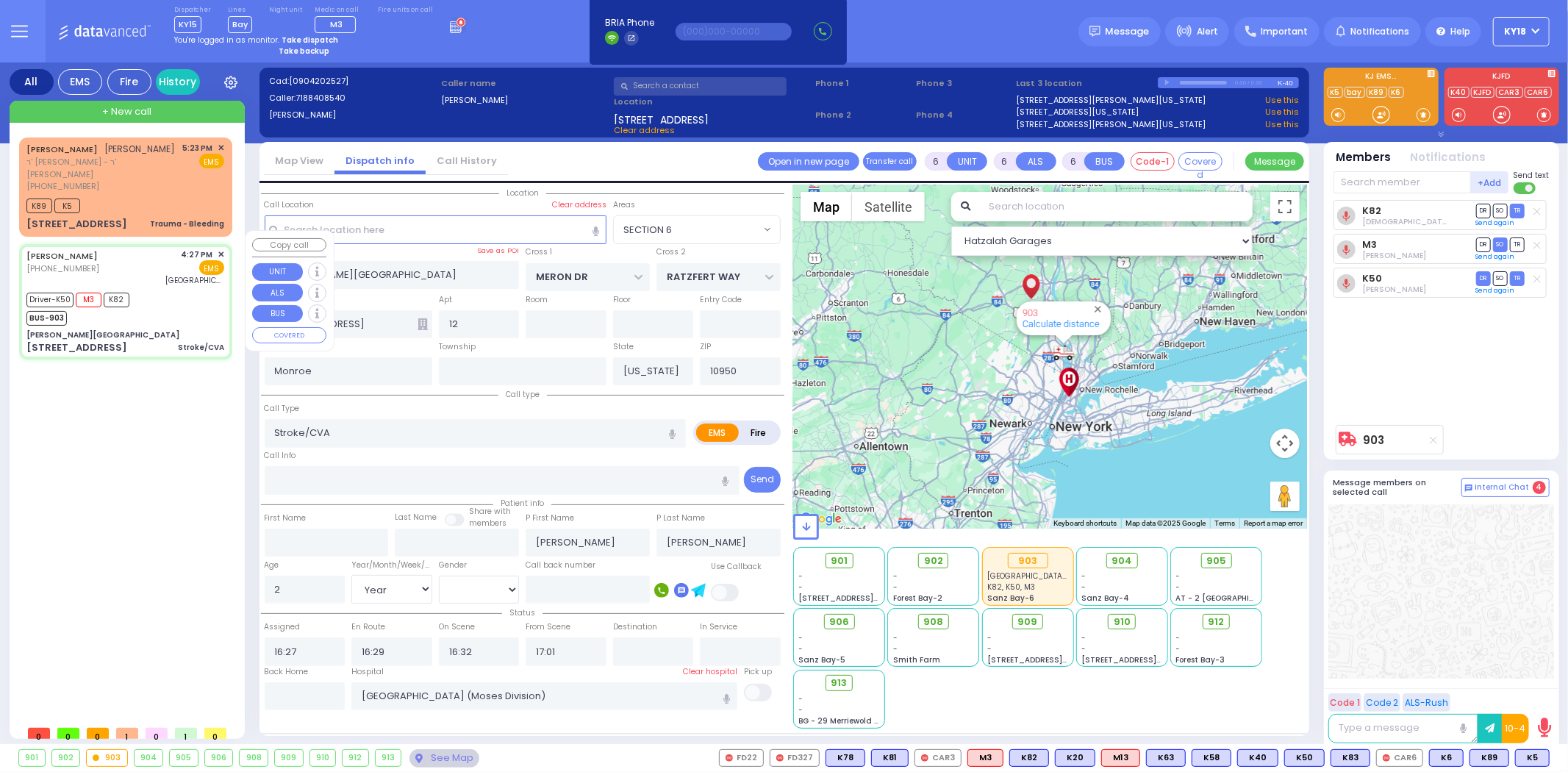
select select
radio input "true"
select select "Year"
select select "[DEMOGRAPHIC_DATA]"
select select "Hatzalah Garages"
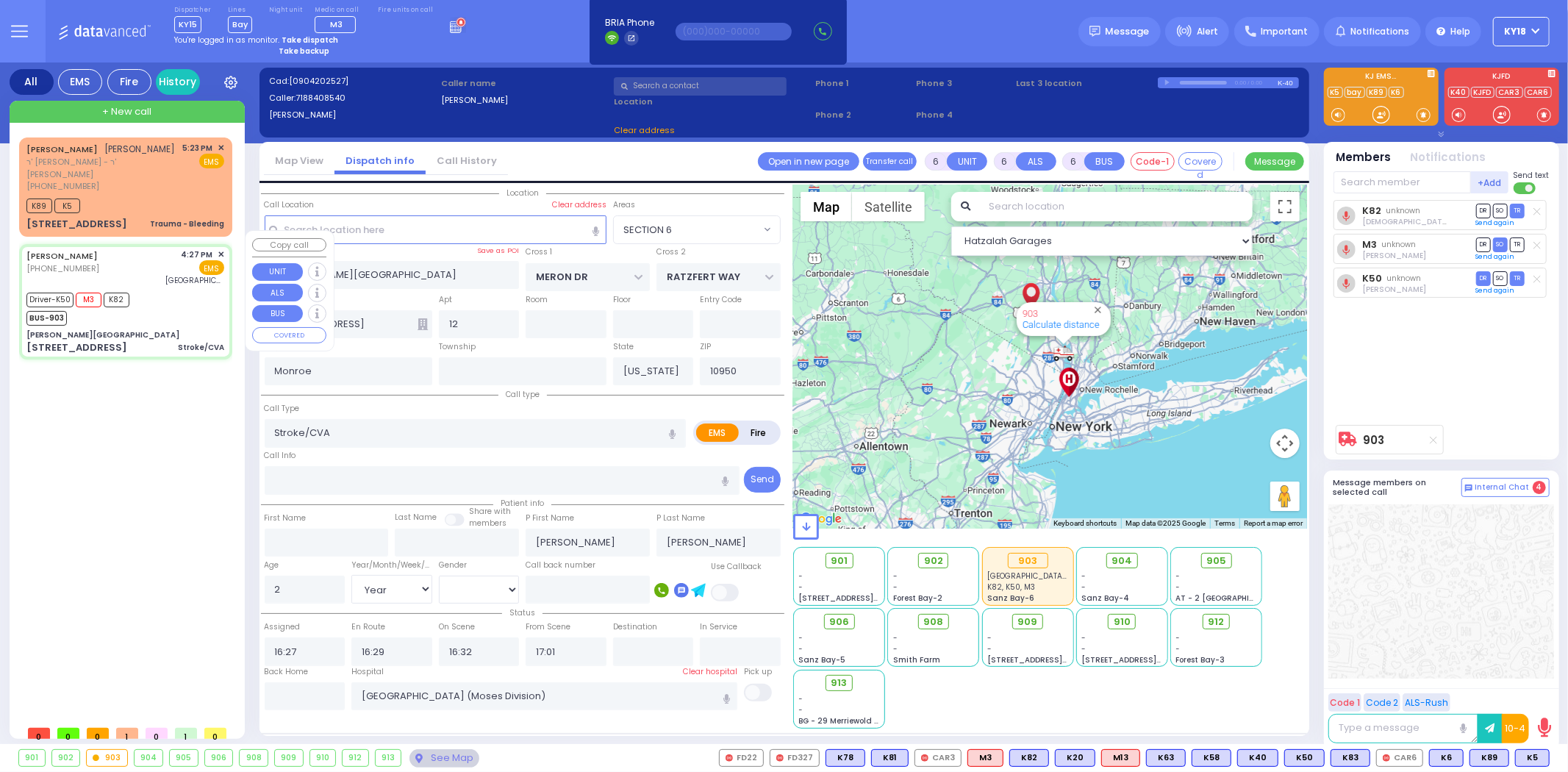
select select "SECTION 6"
select select
radio input "true"
select select "Year"
select select "[DEMOGRAPHIC_DATA]"
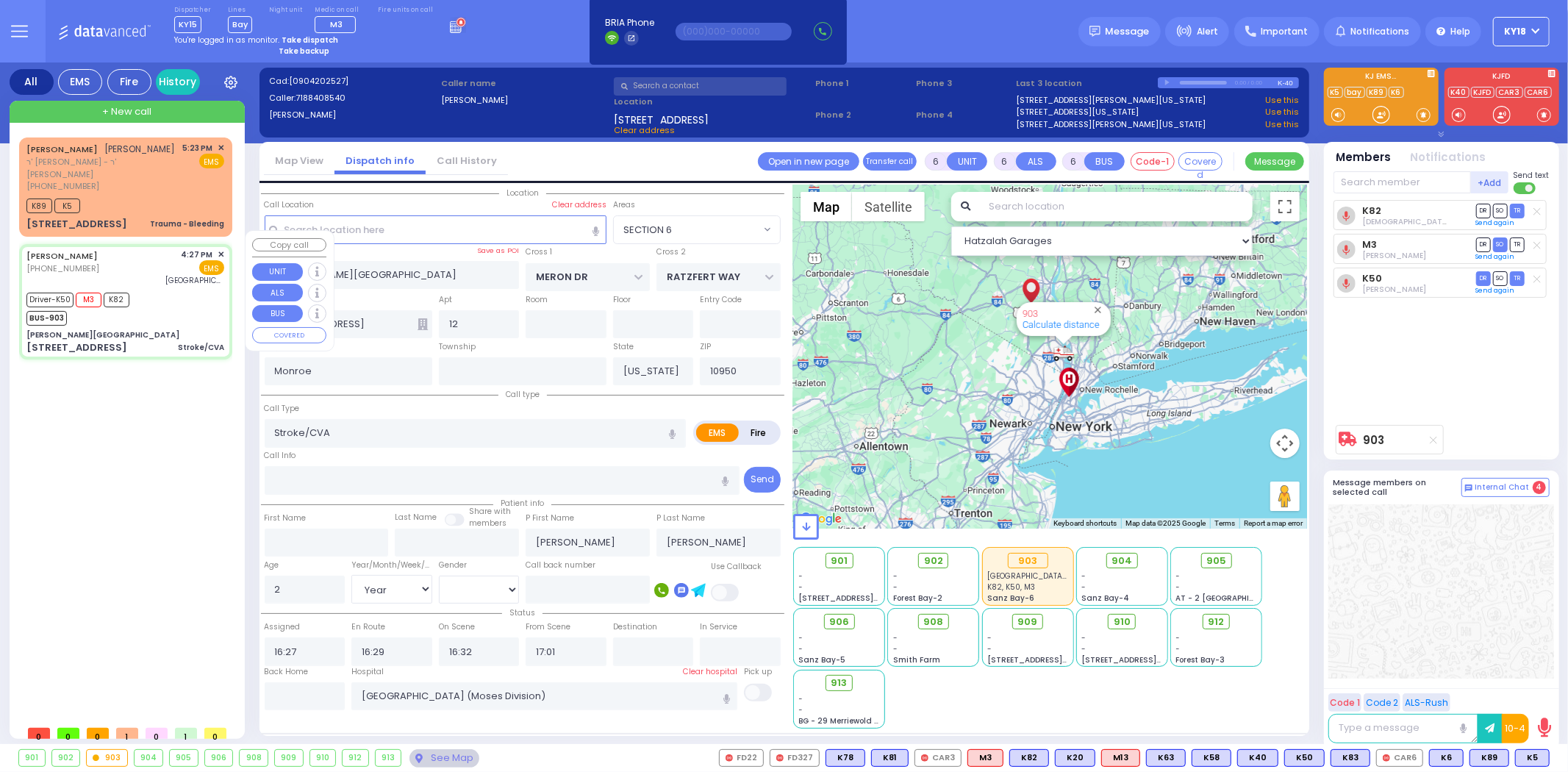
select select "Hatzalah Garages"
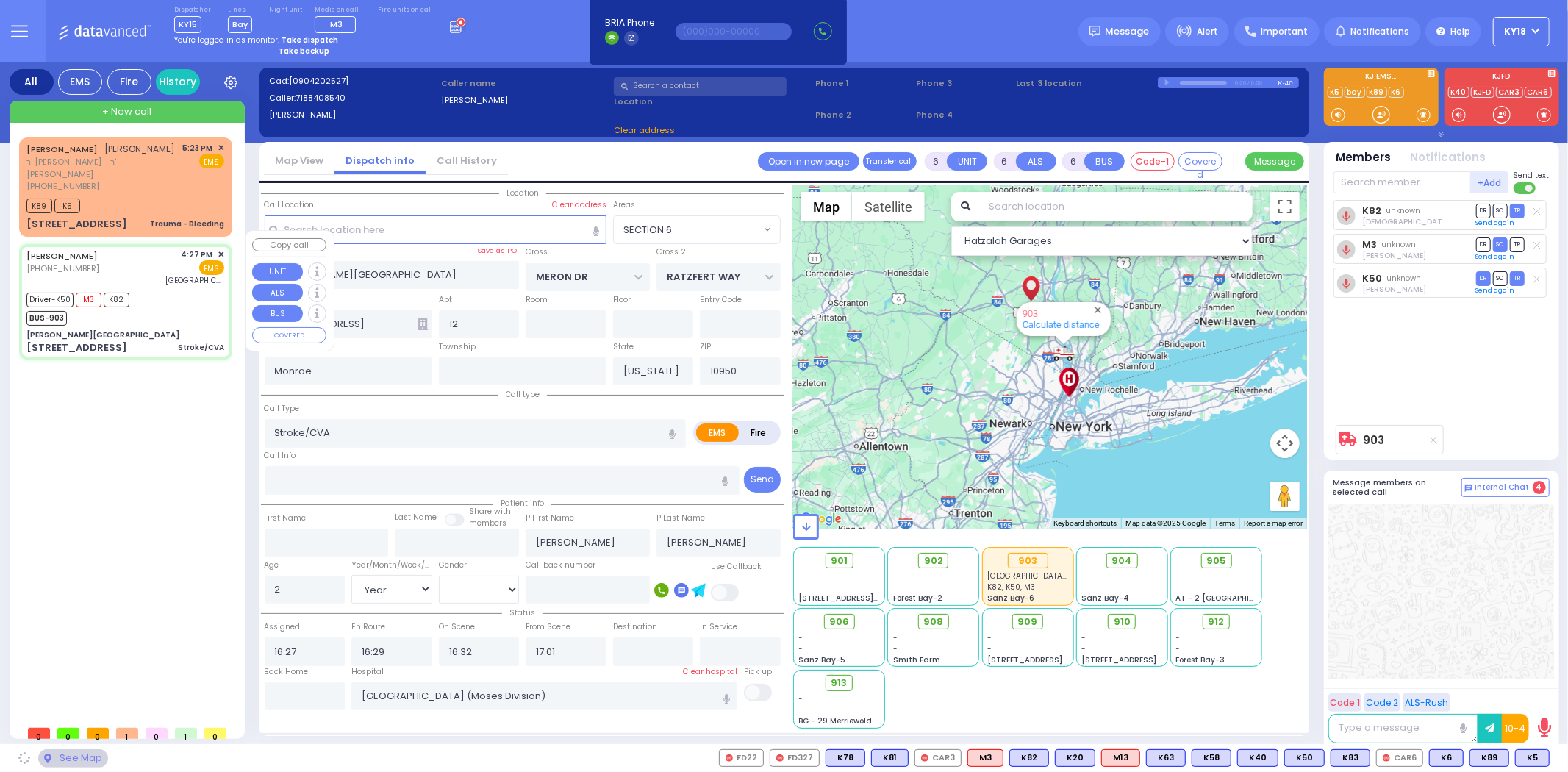
select select
radio input "true"
select select "Year"
select select "[DEMOGRAPHIC_DATA]"
select select "Hatzalah Garages"
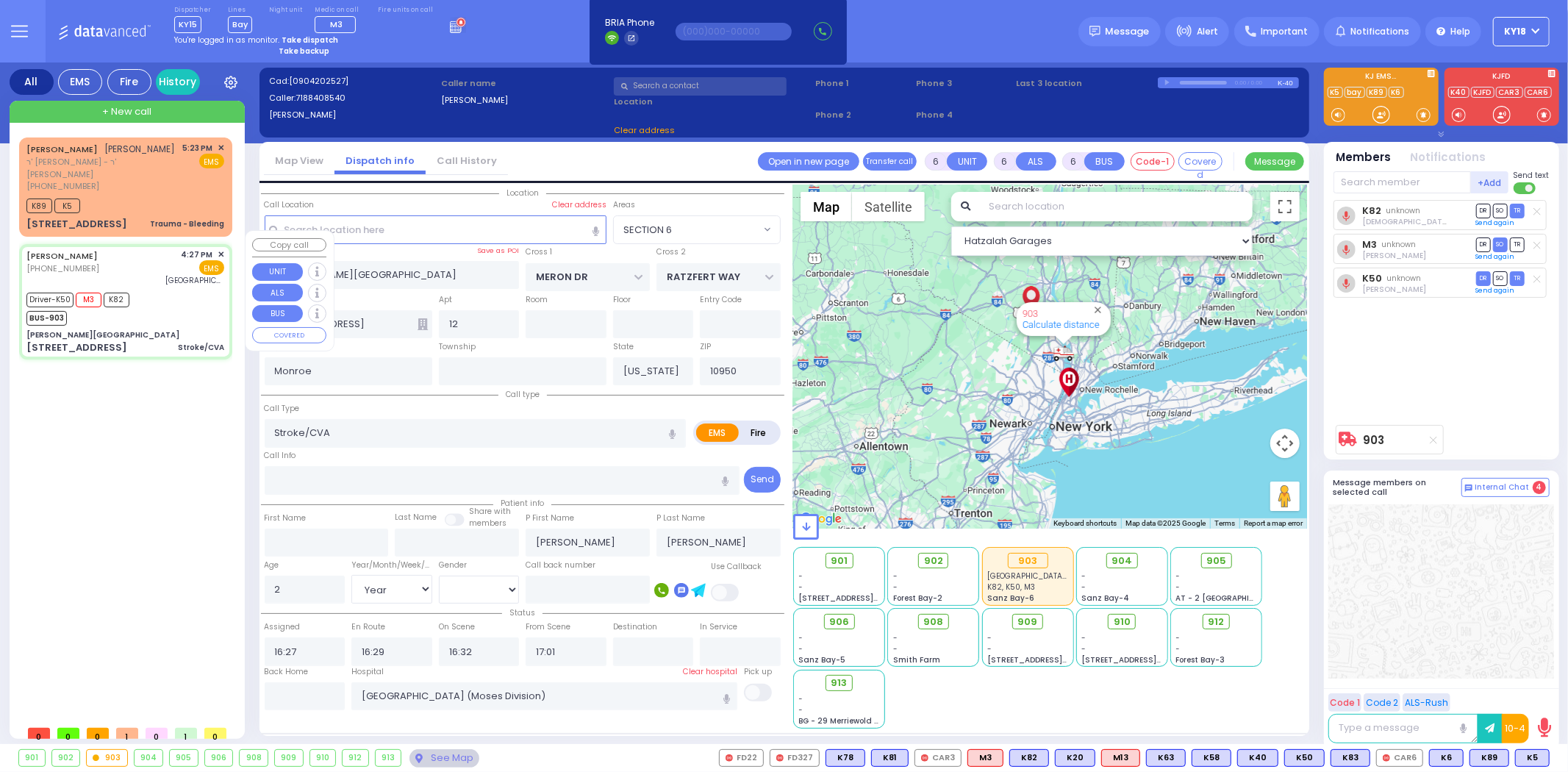
select select "SECTION 6"
select select
radio input "true"
select select "Year"
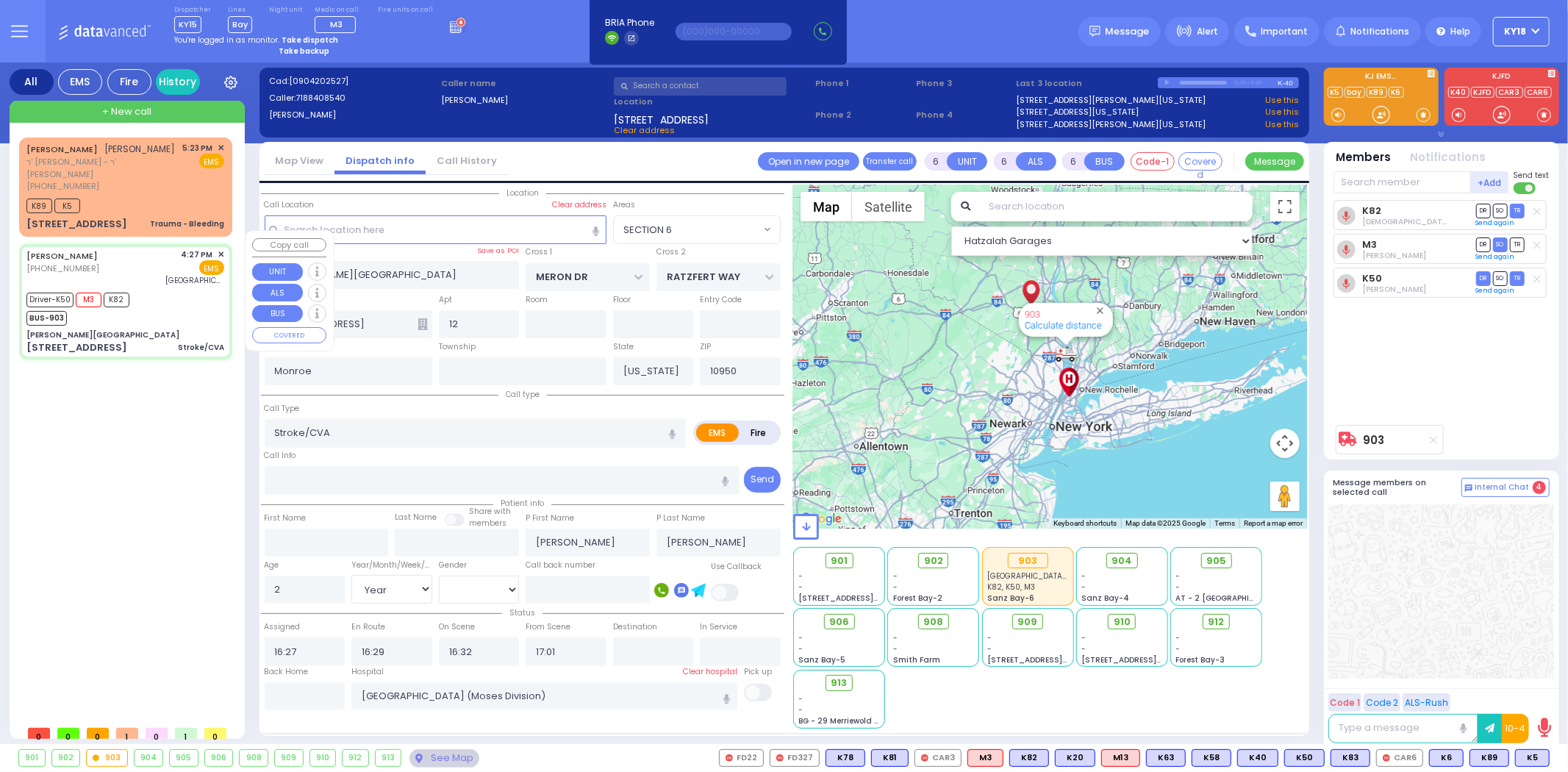
select select "[DEMOGRAPHIC_DATA]"
select select "Hatzalah Garages"
select select "SECTION 6"
select select
radio input "true"
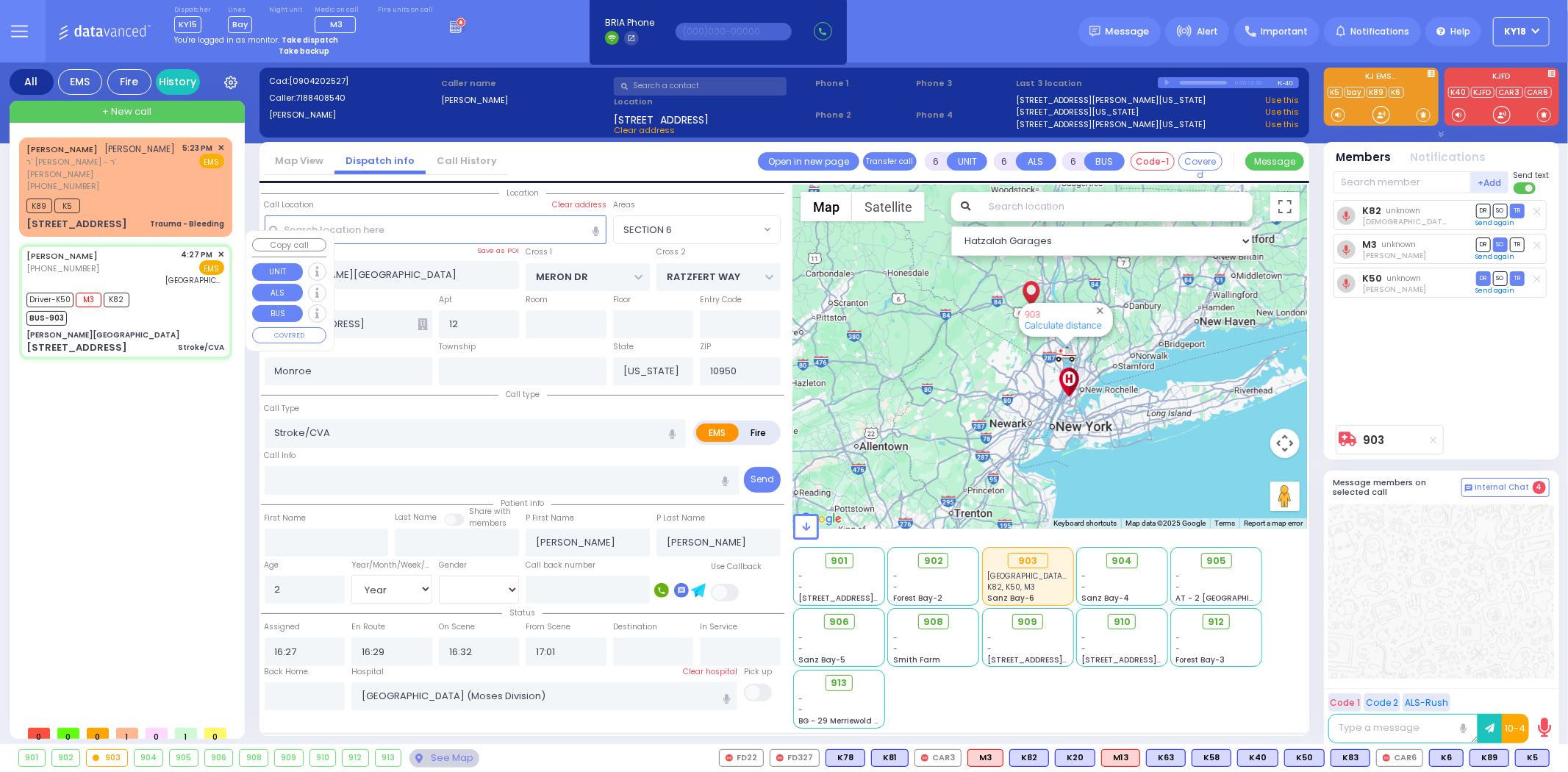
select select "Year"
select select "[DEMOGRAPHIC_DATA]"
select select "Hatzalah Garages"
select select "SECTION 6"
select select
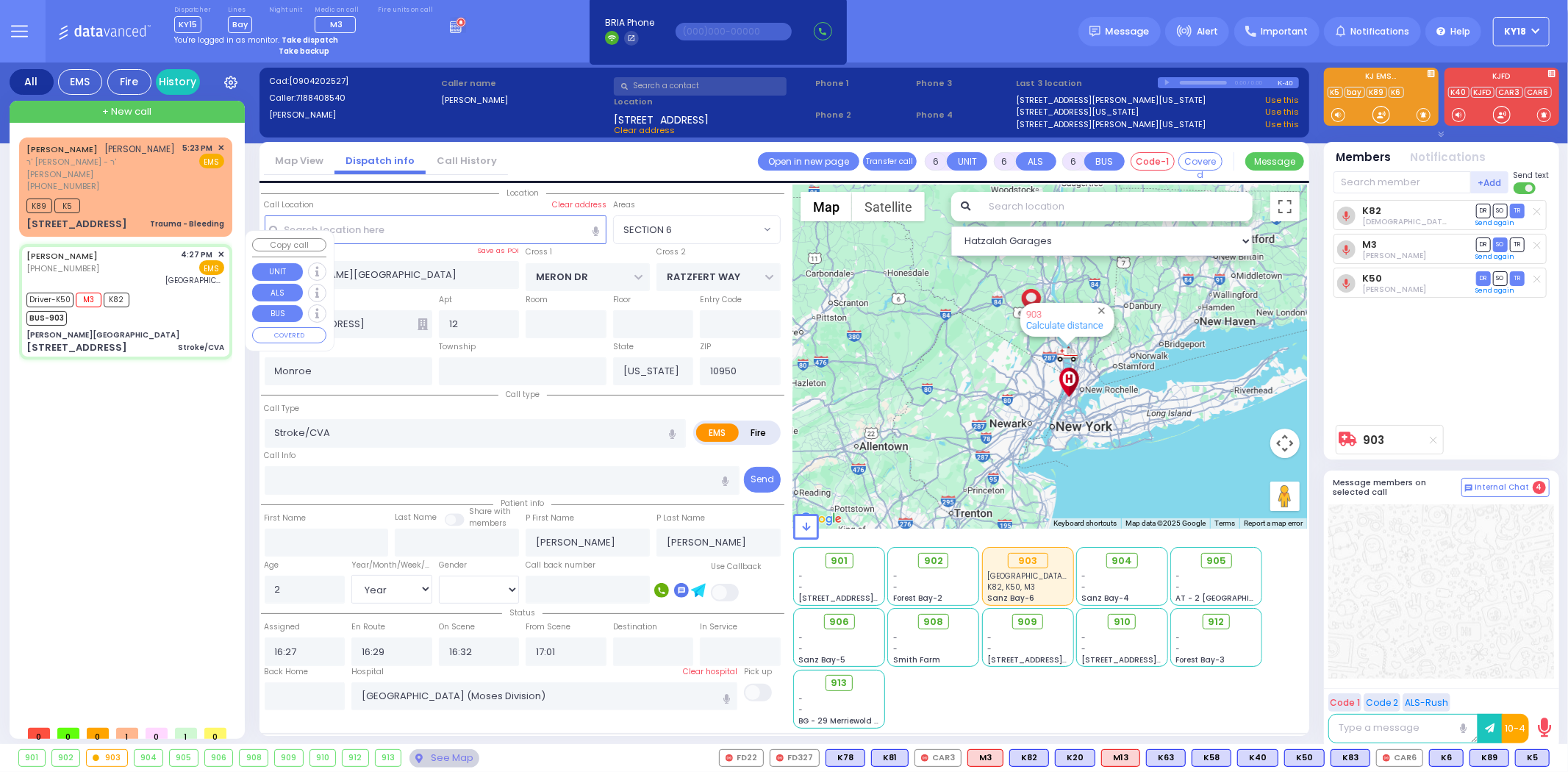
radio input "true"
select select "Year"
select select "[DEMOGRAPHIC_DATA]"
select select "Hatzalah Garages"
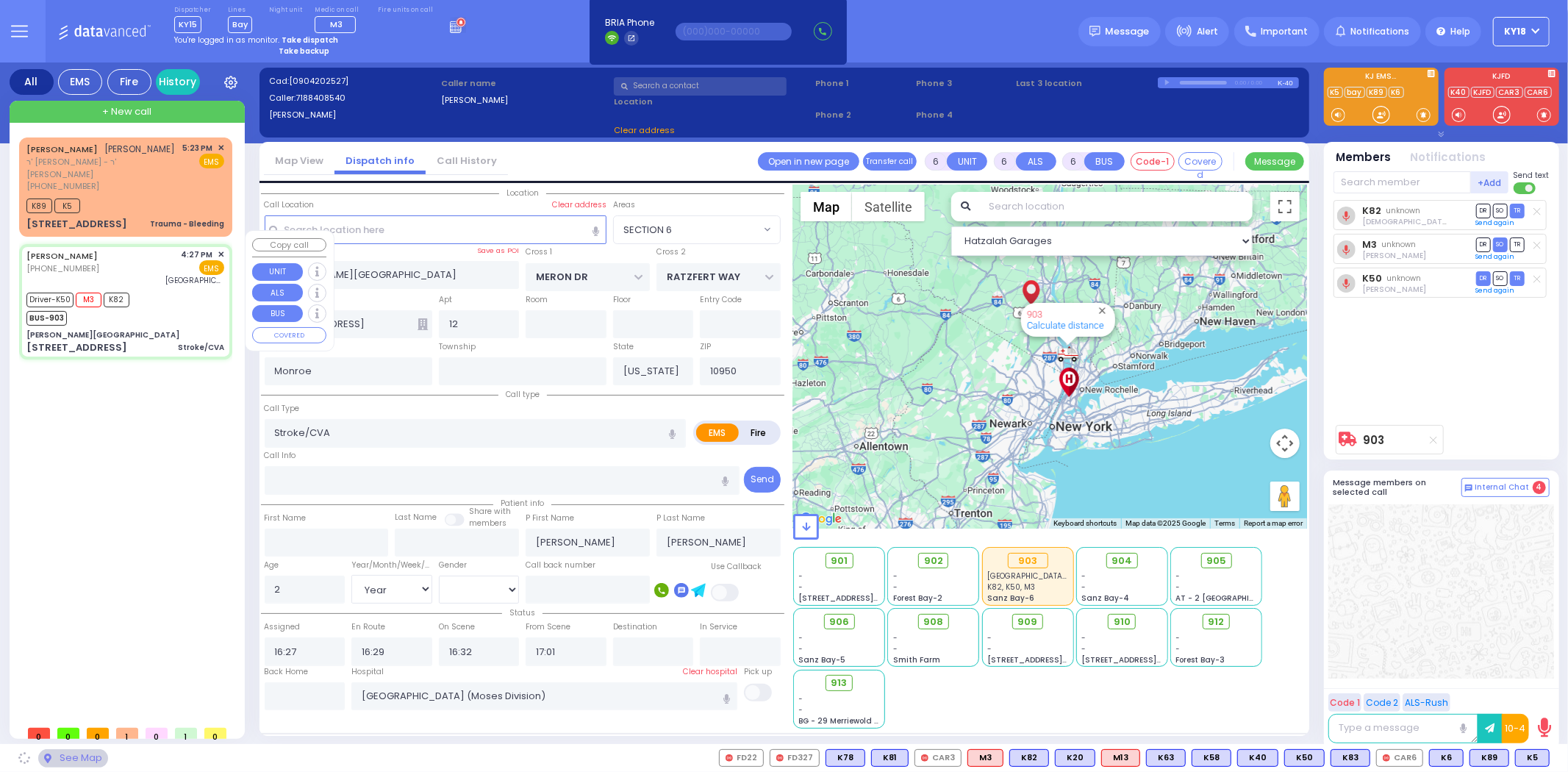
select select "SECTION 6"
